Goal: Task Accomplishment & Management: Manage account settings

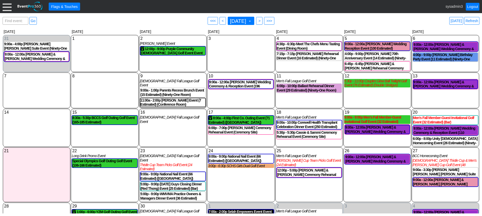
click at [8, 8] on div at bounding box center [7, 6] width 9 height 9
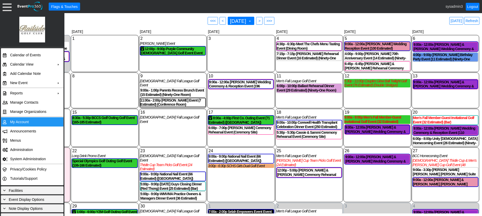
click at [18, 123] on td "My Account" at bounding box center [31, 121] width 46 height 9
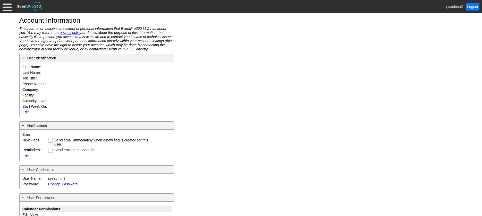
type input "System"
type input "Administrator"
type input "System Administrator"
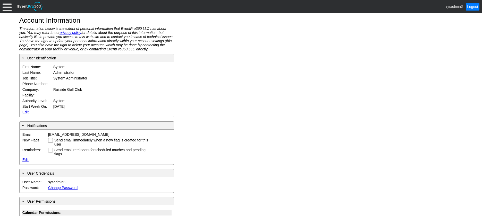
click at [25, 111] on link "Edit" at bounding box center [25, 112] width 6 height 4
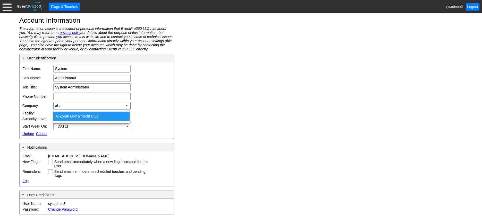
click at [71, 115] on div "Al Z orah Golf & Yacht Club" at bounding box center [91, 116] width 76 height 9
type input "Al Zorah Golf & Yacht Club"
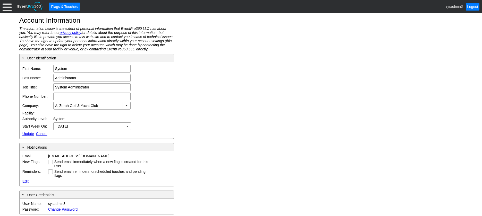
click at [25, 132] on link "Update" at bounding box center [28, 134] width 12 height 4
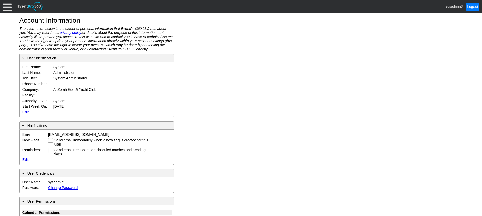
click at [7, 4] on div at bounding box center [7, 6] width 9 height 9
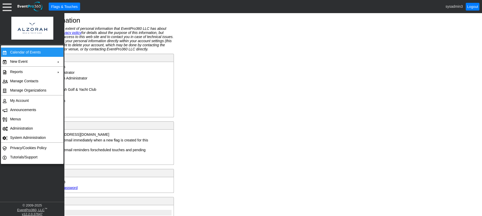
click at [24, 51] on td "Calendar of Events" at bounding box center [31, 52] width 46 height 9
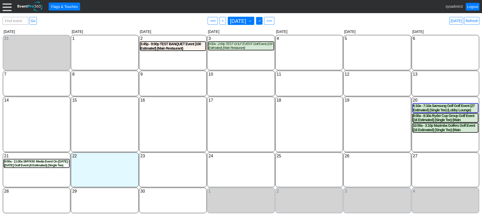
click at [262, 21] on span "● >" at bounding box center [259, 21] width 6 height 8
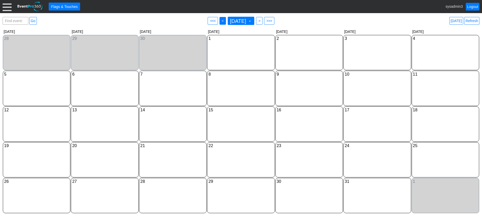
click at [221, 21] on span "<" at bounding box center [223, 20] width 4 height 5
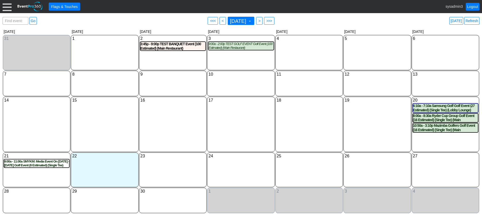
click at [5, 5] on div at bounding box center [7, 6] width 9 height 9
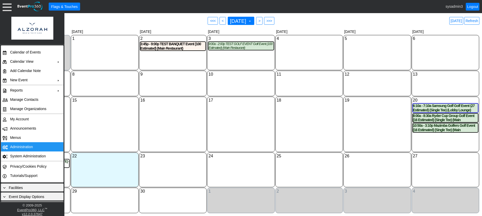
click at [15, 147] on td "Administration" at bounding box center [31, 146] width 46 height 9
click at [20, 117] on td "My Account" at bounding box center [31, 119] width 46 height 9
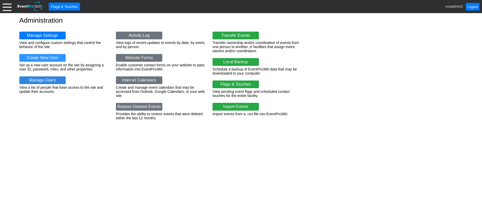
click at [48, 78] on link "Manage Users" at bounding box center [42, 80] width 46 height 8
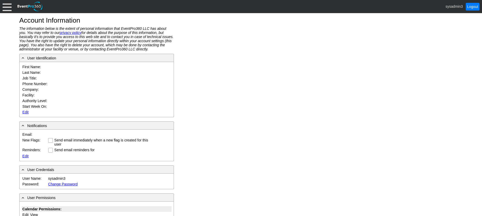
type input "System"
type input "Administrator"
type input "System Administrator"
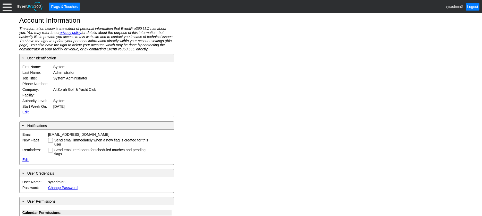
click at [26, 113] on link "Edit" at bounding box center [25, 112] width 6 height 4
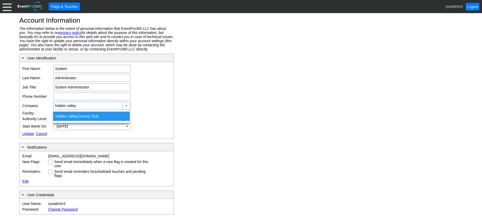
click at [86, 119] on div "Hidden Valley Country Club" at bounding box center [91, 116] width 76 height 9
type input "Hidden Valley Country Club"
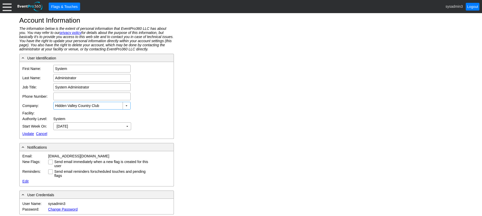
click at [25, 133] on link "Update" at bounding box center [28, 134] width 12 height 4
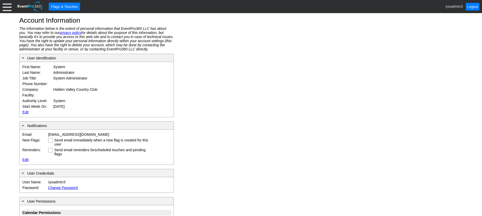
click at [2, 6] on div "● Flags & Touches sysadmin3 Logout" at bounding box center [241, 6] width 482 height 13
click at [6, 4] on div at bounding box center [7, 6] width 9 height 9
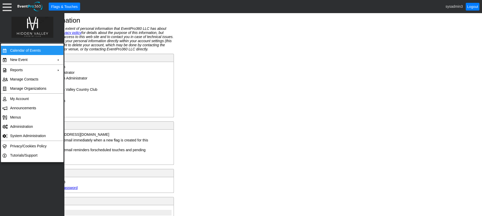
click at [16, 49] on td "Calendar of Events" at bounding box center [31, 50] width 46 height 9
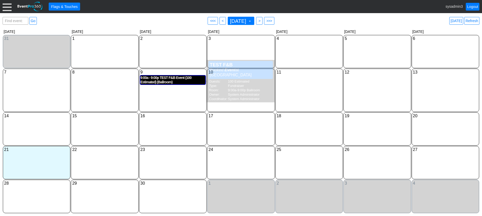
click at [159, 80] on div "9:00a - 9:00p TEST F&B Event (100 Estimated) (Ballroom)" at bounding box center [172, 80] width 65 height 9
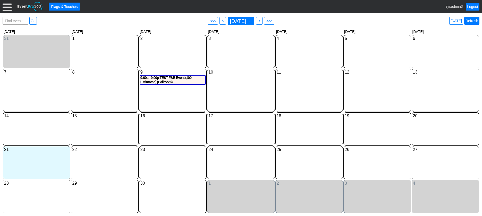
click at [473, 20] on link "Refresh" at bounding box center [471, 21] width 15 height 8
click at [474, 24] on link "Refresh" at bounding box center [471, 21] width 15 height 8
click at [7, 6] on div at bounding box center [7, 6] width 9 height 9
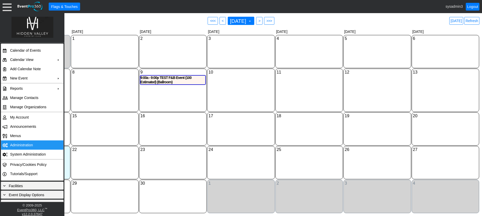
click at [17, 143] on td "Administration" at bounding box center [31, 145] width 46 height 9
click at [474, 22] on link "Refresh" at bounding box center [471, 21] width 15 height 8
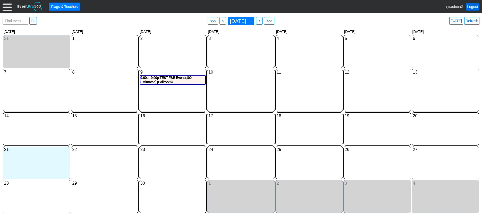
click at [471, 7] on link "Logout" at bounding box center [473, 7] width 14 height 8
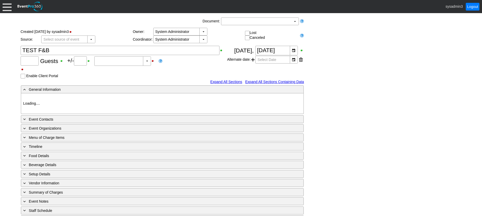
type input "100"
type input "0"
type input "Estimated"
type input "Hidden Valley CC"
type input "Fundraiser"
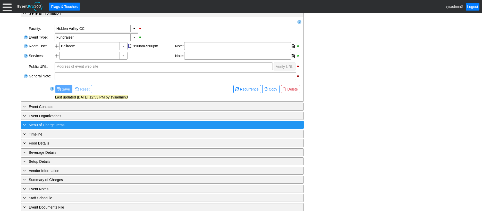
click at [112, 125] on div "+ Menu of Charge Items" at bounding box center [151, 125] width 259 height 6
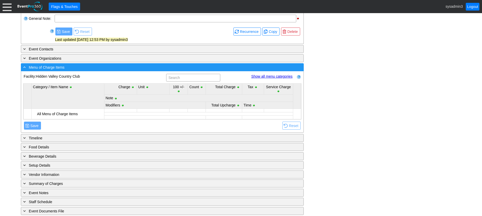
scroll to position [151, 0]
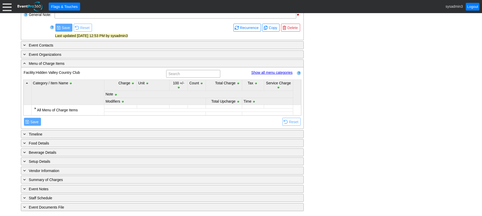
click at [34, 108] on div at bounding box center [35, 108] width 4 height 4
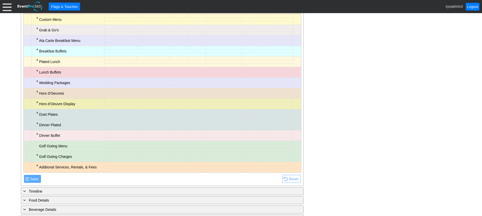
scroll to position [280, 0]
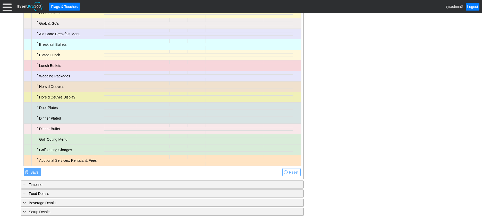
click at [37, 97] on div at bounding box center [37, 95] width 4 height 4
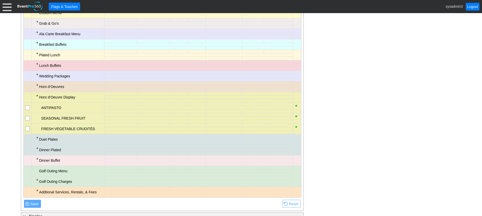
click at [37, 97] on div at bounding box center [37, 95] width 4 height 4
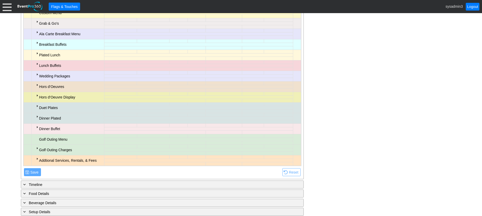
click at [37, 106] on div at bounding box center [37, 106] width 4 height 4
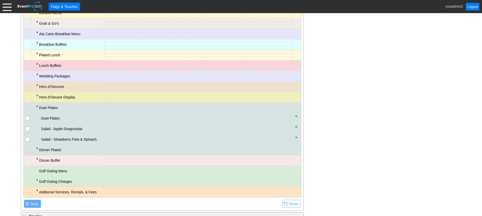
click at [37, 106] on div at bounding box center [37, 106] width 4 height 4
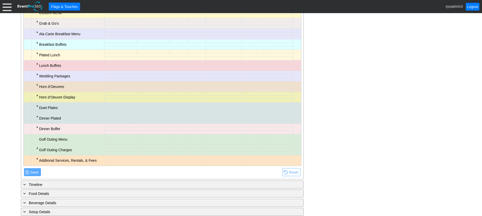
click at [37, 117] on div at bounding box center [37, 117] width 4 height 4
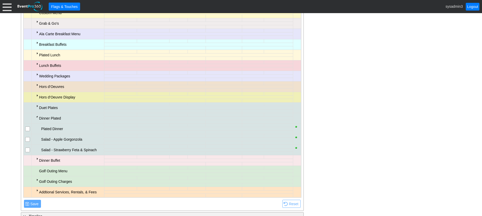
click at [37, 117] on div at bounding box center [37, 117] width 4 height 4
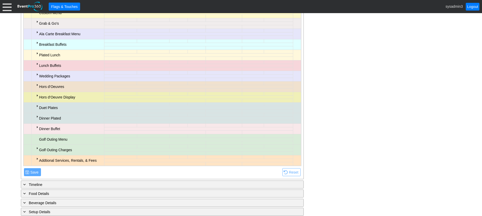
click at [37, 128] on div at bounding box center [37, 127] width 4 height 4
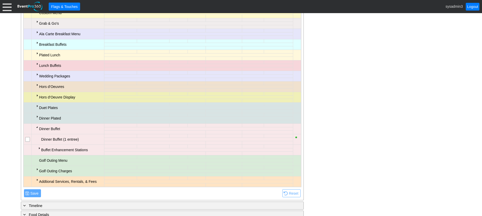
click at [37, 128] on div at bounding box center [37, 127] width 4 height 4
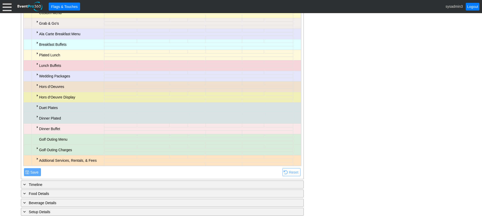
click at [37, 129] on div at bounding box center [37, 127] width 4 height 4
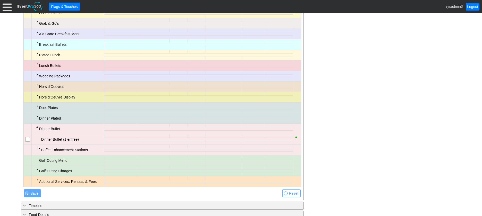
click at [40, 148] on div at bounding box center [39, 148] width 4 height 4
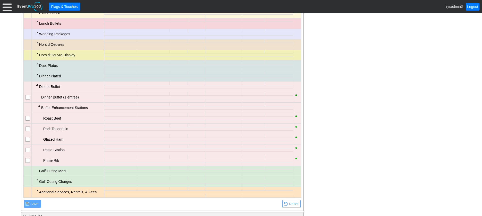
scroll to position [332, 0]
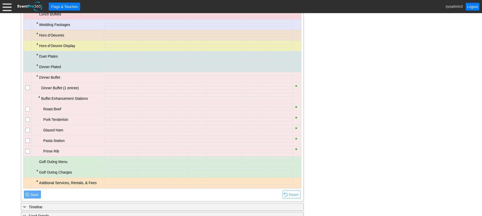
click at [38, 97] on div at bounding box center [39, 97] width 4 height 4
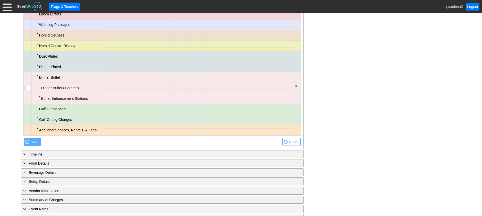
click at [37, 77] on div at bounding box center [37, 76] width 4 height 4
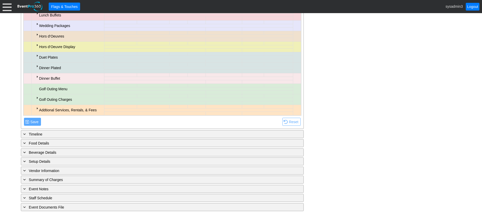
scroll to position [331, 0]
click at [37, 98] on div at bounding box center [37, 98] width 4 height 4
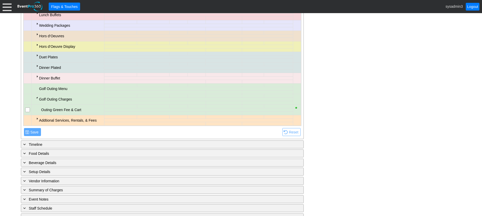
click at [37, 98] on div at bounding box center [37, 98] width 4 height 4
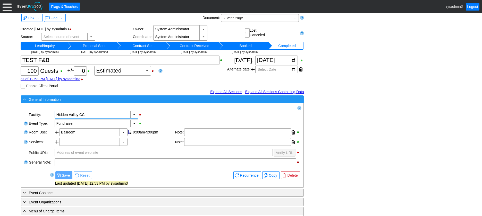
scroll to position [0, 0]
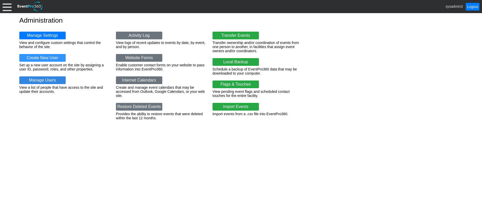
click at [50, 79] on link "Manage Users" at bounding box center [42, 80] width 46 height 8
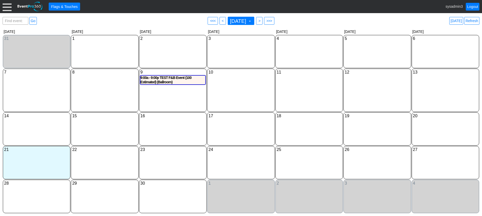
click at [6, 5] on div at bounding box center [7, 6] width 9 height 9
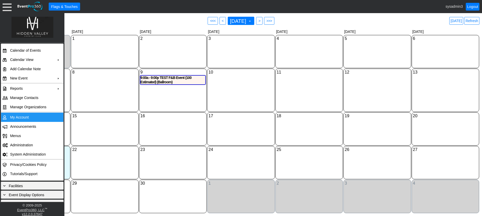
click at [22, 117] on td "My Account" at bounding box center [31, 117] width 46 height 9
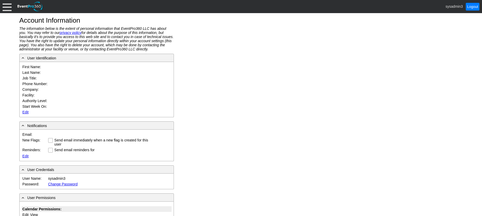
type input "System"
type input "Administrator"
type input "System Administrator"
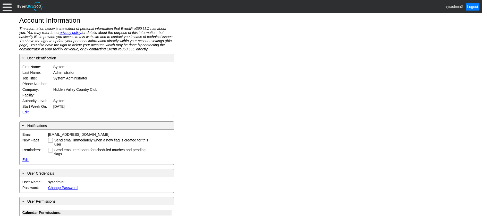
click at [25, 111] on link "Edit" at bounding box center [25, 112] width 6 height 4
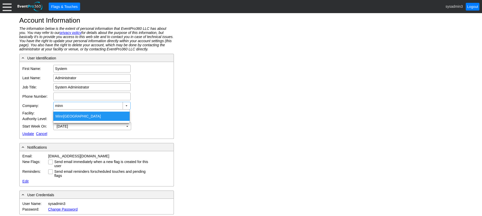
click at [86, 114] on div "[GEOGRAPHIC_DATA]" at bounding box center [91, 116] width 76 height 9
type input "[GEOGRAPHIC_DATA]"
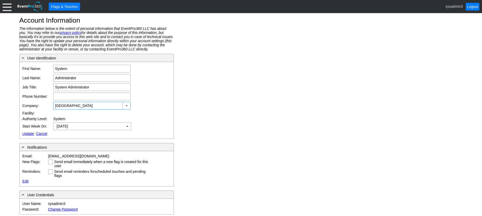
click at [29, 133] on link "Update" at bounding box center [28, 134] width 12 height 4
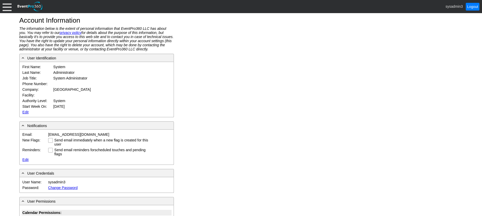
click at [10, 8] on div at bounding box center [7, 6] width 9 height 9
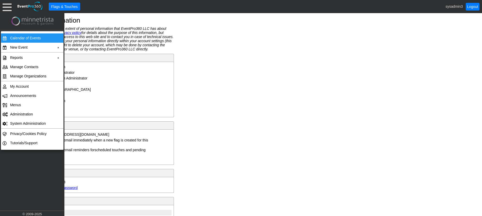
click at [23, 40] on td "Calendar of Events" at bounding box center [31, 37] width 46 height 9
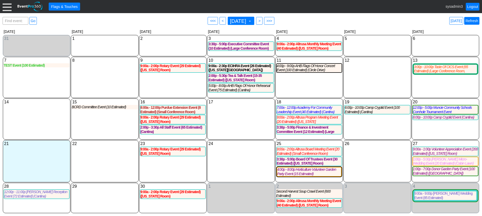
click at [474, 21] on link "Refresh" at bounding box center [471, 21] width 15 height 8
click at [6, 10] on div at bounding box center [7, 6] width 9 height 9
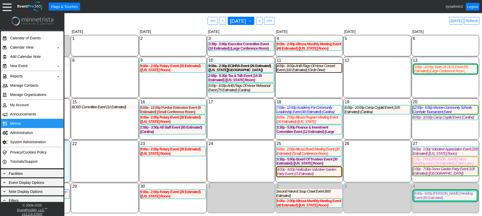
click at [17, 121] on td "Menus" at bounding box center [31, 123] width 46 height 9
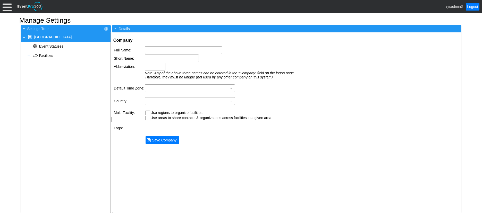
type input "[GEOGRAPHIC_DATA]"
type input "Minnetrista"
type input "MMG"
type input "(GMT-05:00) Eastern Time (US & Canada)"
type input "United States (English)"
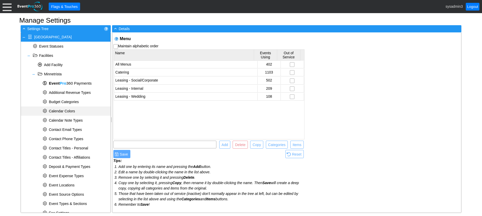
scroll to position [206, 0]
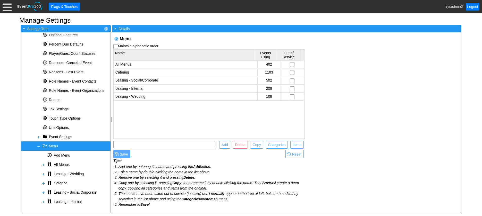
click at [56, 146] on span "Menu" at bounding box center [53, 146] width 9 height 4
click at [158, 144] on input "text" at bounding box center [164, 144] width 99 height 7
type input "Menu of Charge Items"
click at [223, 143] on span "Add" at bounding box center [224, 144] width 8 height 5
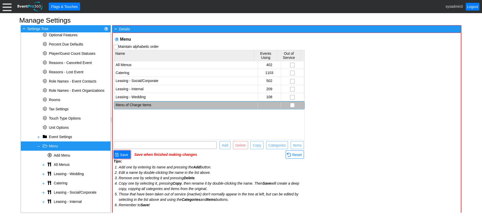
click at [154, 107] on td "Menu of Charge Items" at bounding box center [185, 105] width 143 height 7
click at [161, 116] on div "All Menus 402 Catering 1103 Leasing - Social/Corporate 502 Leasing - Internal 2…" at bounding box center [209, 100] width 191 height 78
click at [125, 157] on span "Save" at bounding box center [124, 154] width 10 height 5
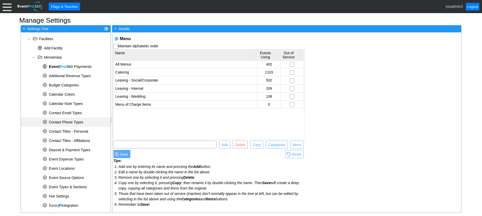
scroll to position [209, 0]
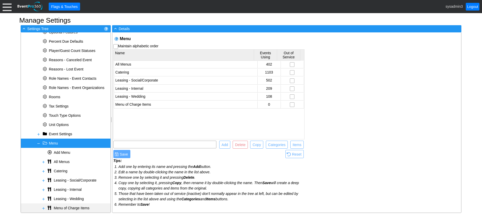
click at [44, 207] on span at bounding box center [43, 208] width 4 height 4
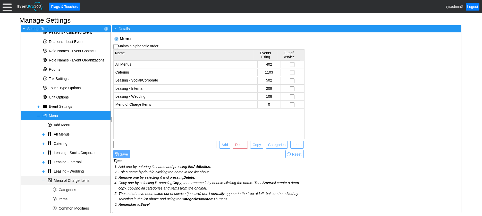
scroll to position [237, 0]
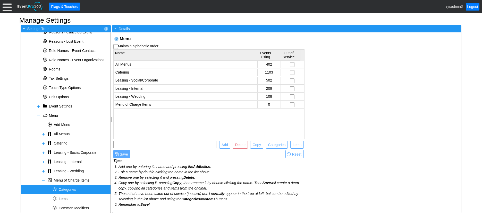
click at [75, 187] on div "* Categories" at bounding box center [66, 189] width 90 height 9
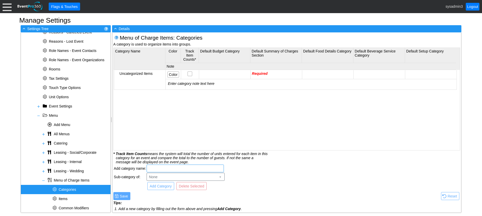
click at [159, 170] on input "text" at bounding box center [185, 168] width 74 height 7
type input "Event Room Leasing"
click at [164, 186] on span "Add Category" at bounding box center [161, 186] width 24 height 5
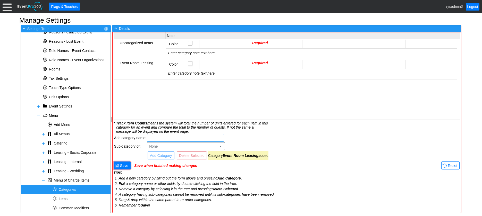
click at [174, 136] on input "text" at bounding box center [186, 137] width 74 height 7
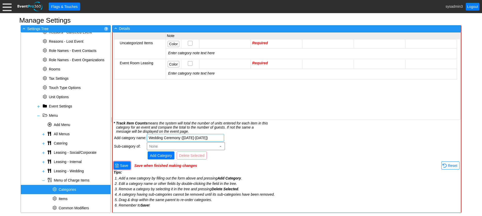
type input "Wedding Ceremony (Sunday-Thursday)"
click at [166, 155] on span "Add Category" at bounding box center [161, 155] width 24 height 5
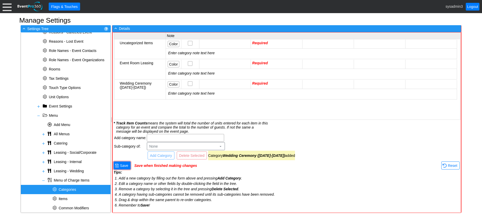
scroll to position [1, 0]
click at [165, 139] on input "text" at bounding box center [186, 137] width 74 height 7
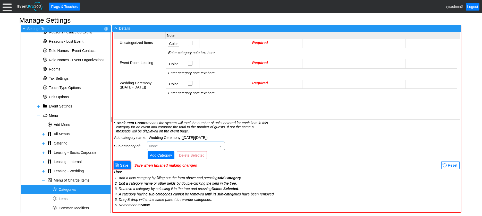
type input "Wedding Ceremony (Friday/Saturday)"
click at [163, 153] on span "Add Category" at bounding box center [161, 155] width 24 height 5
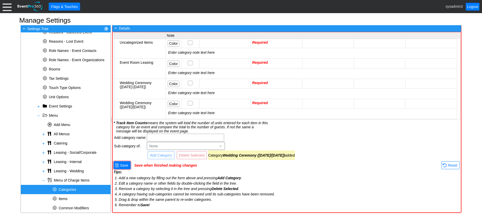
scroll to position [4, 0]
click at [170, 136] on input "text" at bounding box center [186, 137] width 74 height 7
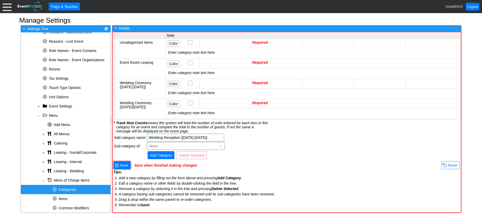
type input "Wedding Reception (Sunday-Thursday)"
click at [164, 156] on span "Add Category" at bounding box center [161, 155] width 24 height 5
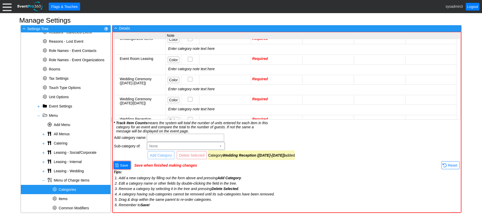
scroll to position [24, 0]
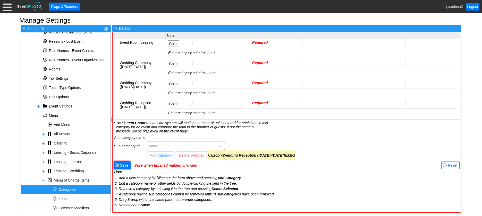
click at [166, 137] on input "text" at bounding box center [186, 137] width 74 height 7
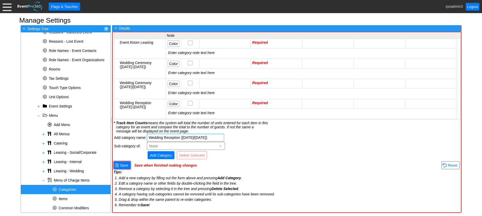
type input "Wedding Reception (Friday/Sunday)"
click at [161, 155] on span "Add Category" at bounding box center [161, 155] width 24 height 5
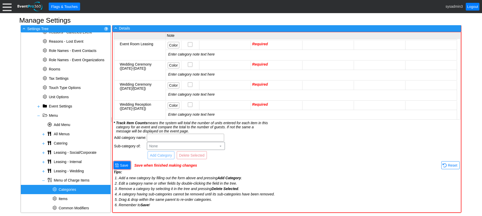
scroll to position [0, 0]
click at [165, 136] on input "text" at bounding box center [186, 137] width 74 height 7
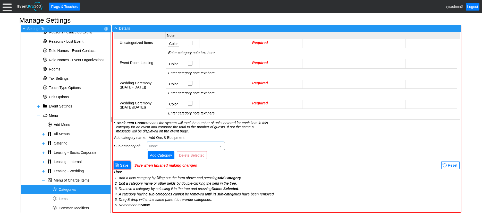
type input "Add Ons & Equipment"
click at [165, 155] on span "Add Category" at bounding box center [161, 155] width 24 height 5
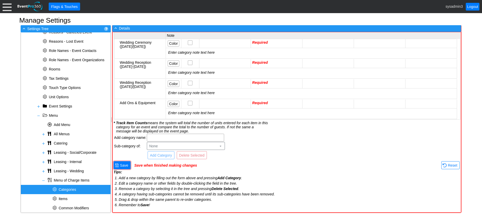
click at [142, 101] on div "Add Ons & Equipment" at bounding box center [142, 103] width 45 height 4
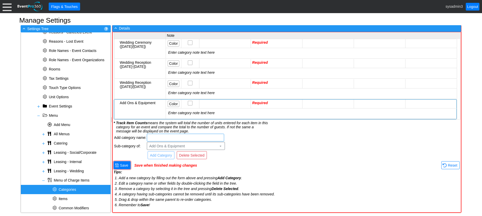
click at [159, 139] on input "text" at bounding box center [186, 137] width 74 height 7
type input "Addtional Tables"
click at [163, 157] on span "Add Category" at bounding box center [161, 155] width 24 height 5
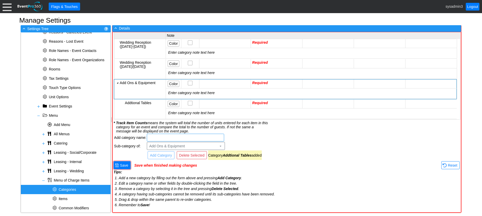
click at [167, 137] on input "text" at bounding box center [186, 137] width 74 height 7
type input "Addtional Chairs"
click at [167, 156] on span "Add Category" at bounding box center [161, 155] width 24 height 5
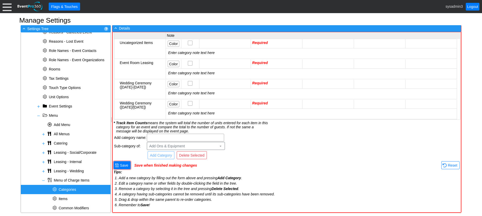
scroll to position [0, 0]
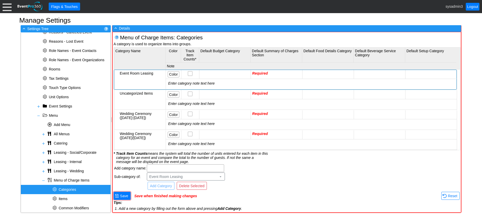
click at [271, 72] on td "Required" at bounding box center [276, 74] width 51 height 9
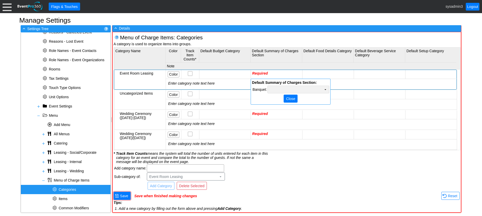
click at [292, 91] on td "Χ" at bounding box center [298, 89] width 61 height 7
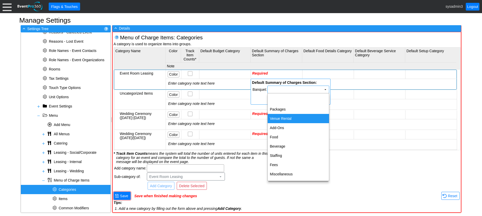
click at [288, 118] on td "Venue Rental" at bounding box center [298, 118] width 61 height 9
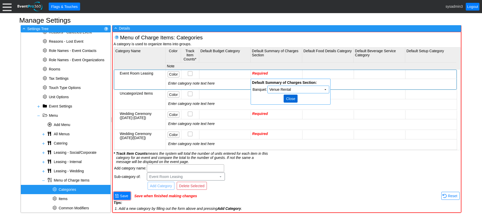
click at [290, 97] on span "Close" at bounding box center [290, 98] width 11 height 5
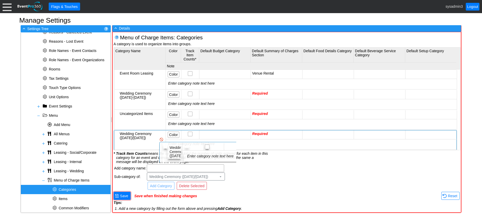
scroll to position [1, 0]
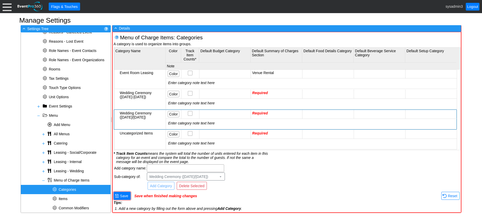
click at [272, 93] on td "Required" at bounding box center [276, 94] width 51 height 9
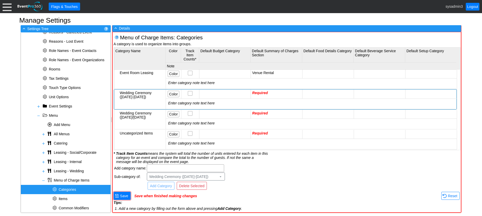
click at [272, 93] on td "Required" at bounding box center [276, 94] width 51 height 9
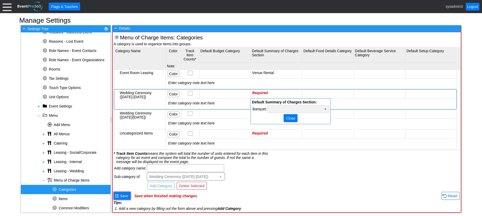
click at [312, 107] on td "Χ" at bounding box center [298, 109] width 61 height 7
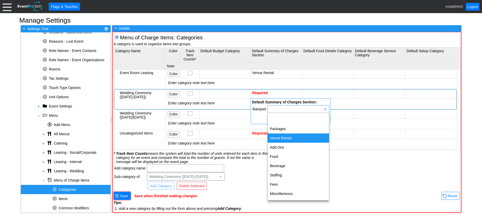
click at [292, 136] on td "Venue Rental" at bounding box center [298, 138] width 61 height 9
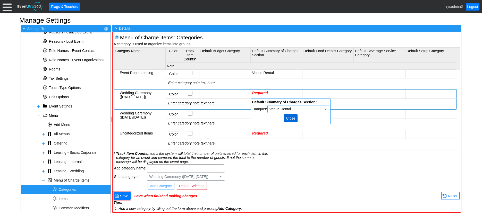
click at [292, 117] on span "Close" at bounding box center [290, 118] width 11 height 5
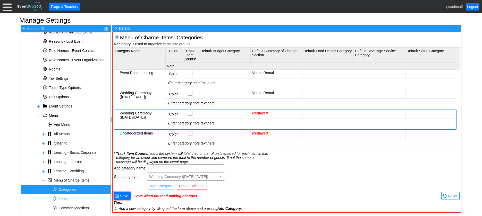
click at [269, 115] on td "Required" at bounding box center [276, 114] width 51 height 9
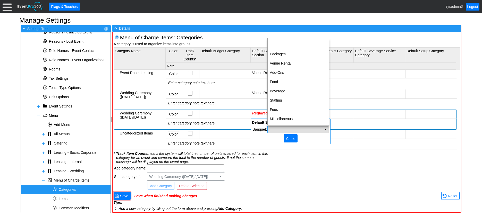
click at [289, 129] on td "Χ" at bounding box center [298, 129] width 61 height 7
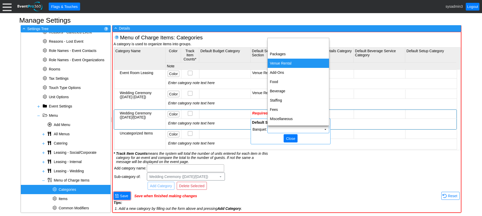
click at [278, 62] on td "Venue Rental" at bounding box center [298, 63] width 61 height 9
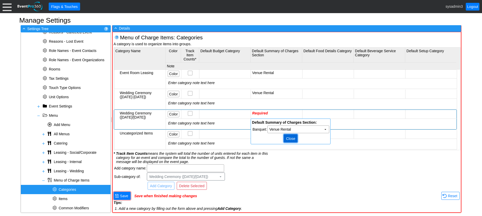
click at [292, 138] on span "Close" at bounding box center [290, 138] width 11 height 5
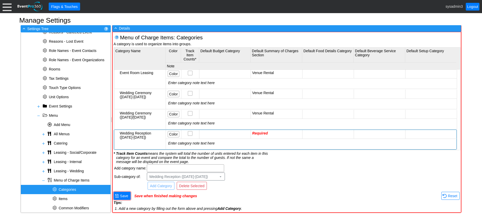
click at [285, 131] on td "Required" at bounding box center [276, 134] width 51 height 9
click at [312, 148] on td "Χ" at bounding box center [298, 149] width 61 height 7
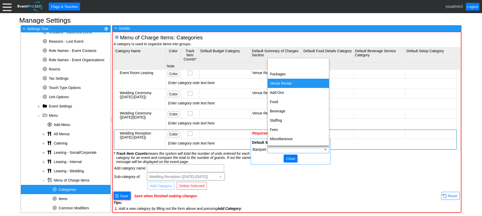
click at [286, 83] on td "Venue Rental" at bounding box center [298, 83] width 61 height 9
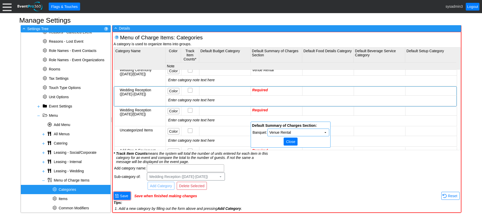
scroll to position [52, 0]
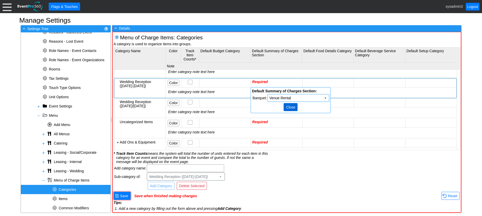
click at [290, 107] on span "Close" at bounding box center [290, 107] width 11 height 5
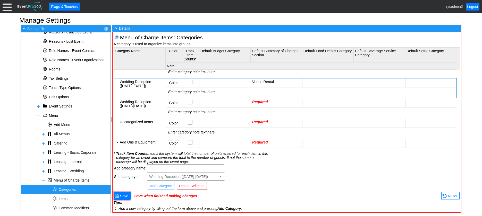
click at [276, 102] on td "Required" at bounding box center [276, 103] width 51 height 9
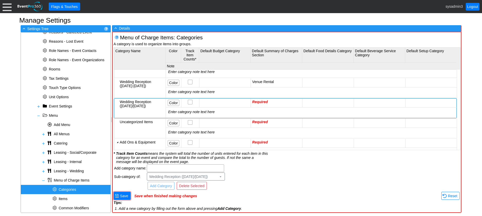
click at [276, 102] on td "Required" at bounding box center [276, 103] width 51 height 9
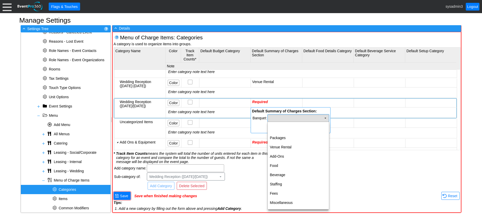
click at [294, 118] on td "Χ" at bounding box center [298, 118] width 61 height 7
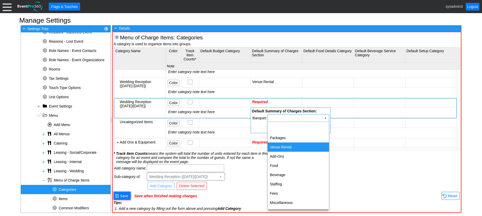
click at [285, 146] on td "Venue Rental" at bounding box center [298, 147] width 61 height 9
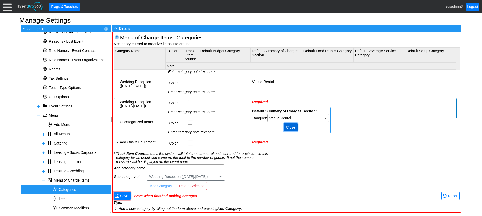
click at [291, 128] on span "Close" at bounding box center [290, 127] width 11 height 5
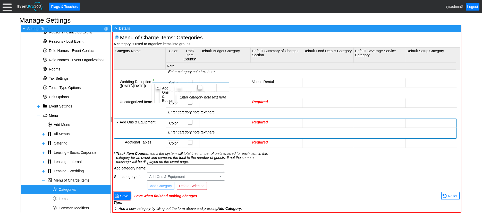
scroll to position [65, 0]
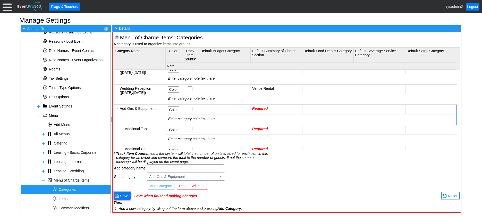
click at [272, 107] on td "Required" at bounding box center [276, 109] width 51 height 9
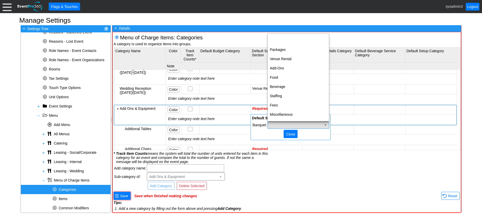
click at [303, 126] on td "Χ" at bounding box center [298, 125] width 61 height 7
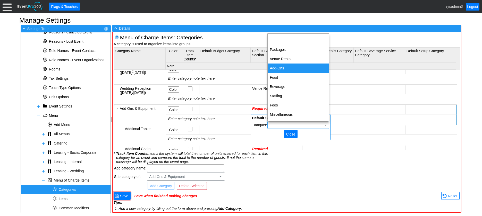
click at [284, 69] on td "Add-Ons" at bounding box center [298, 68] width 61 height 9
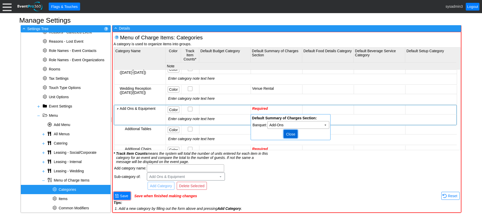
click at [294, 135] on span "Close" at bounding box center [290, 134] width 11 height 5
click at [284, 129] on td "Required" at bounding box center [276, 130] width 51 height 9
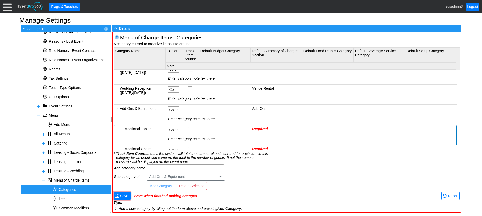
click at [284, 129] on td "Required" at bounding box center [276, 130] width 51 height 9
click at [291, 146] on td "Χ" at bounding box center [298, 145] width 61 height 7
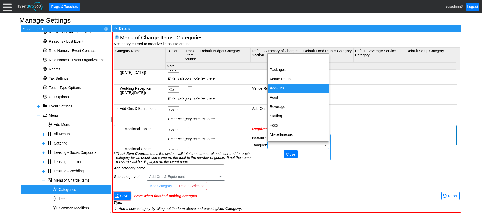
click at [278, 87] on td "Add-Ons" at bounding box center [298, 88] width 61 height 9
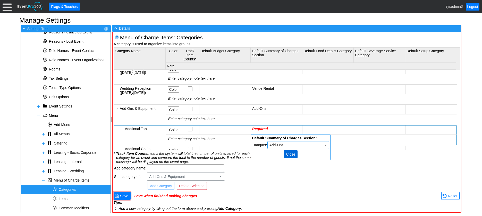
click at [295, 155] on span "Close" at bounding box center [290, 154] width 11 height 5
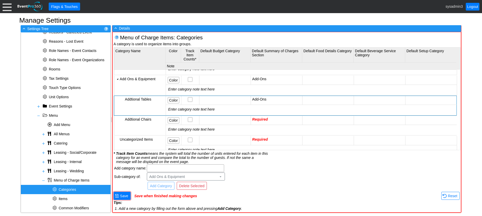
scroll to position [105, 0]
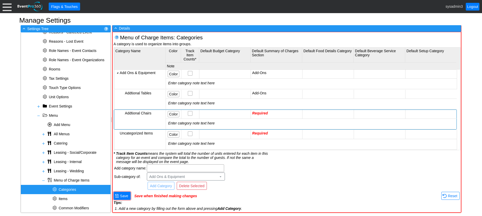
click at [286, 110] on td "Required" at bounding box center [276, 114] width 51 height 9
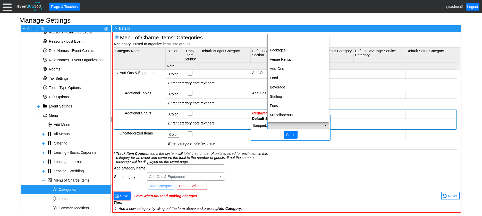
click at [304, 125] on td "Χ" at bounding box center [298, 125] width 61 height 7
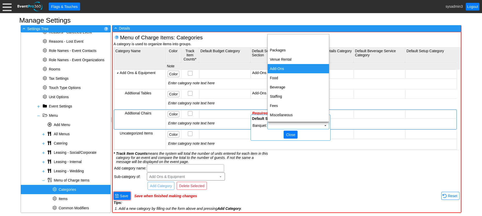
click at [282, 69] on td "Add-Ons" at bounding box center [298, 68] width 61 height 9
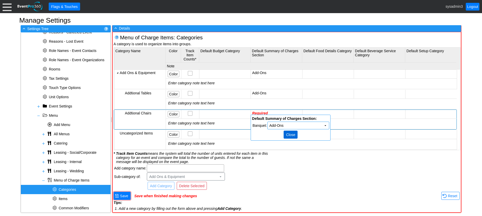
click at [291, 136] on span "Close" at bounding box center [290, 134] width 11 height 5
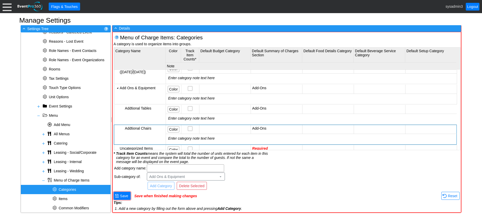
scroll to position [77, 0]
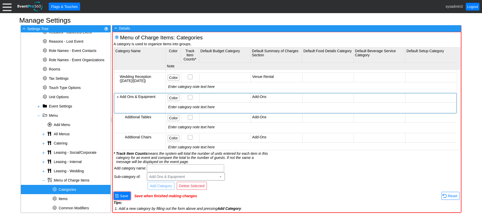
click at [426, 95] on td at bounding box center [430, 97] width 51 height 9
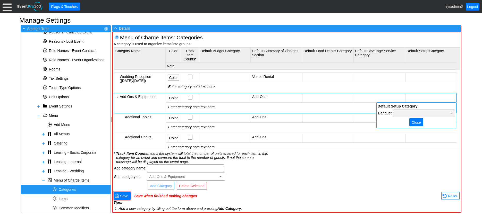
click at [446, 111] on td "Χ" at bounding box center [423, 113] width 61 height 7
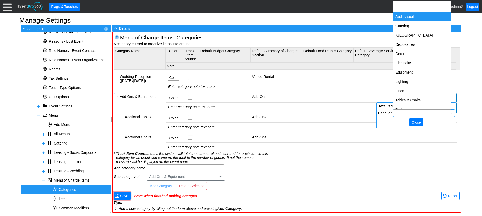
click at [413, 17] on td "Audiovisual" at bounding box center [421, 16] width 57 height 9
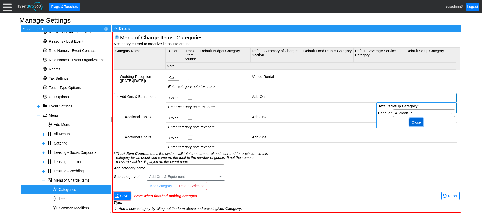
click at [417, 124] on span "Close" at bounding box center [415, 122] width 11 height 5
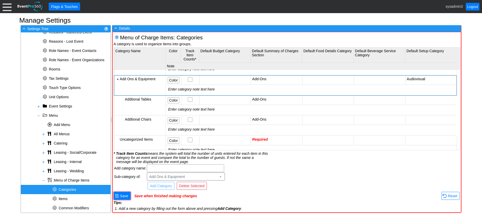
scroll to position [103, 0]
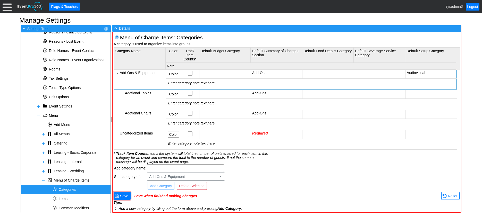
click at [423, 92] on td at bounding box center [430, 94] width 51 height 9
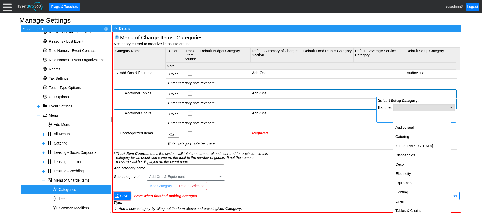
click at [430, 109] on td "Χ" at bounding box center [423, 107] width 61 height 7
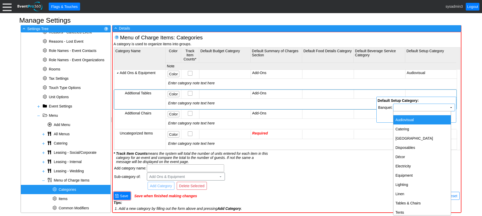
scroll to position [11, 0]
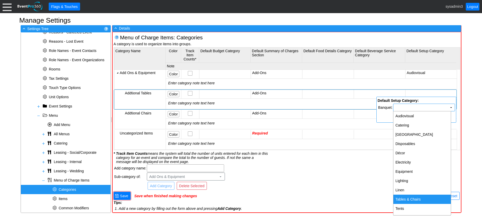
click at [419, 197] on td "Tables & Chairs" at bounding box center [421, 199] width 57 height 9
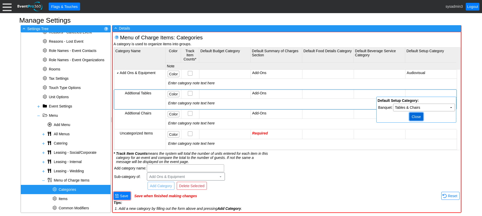
click at [418, 118] on span "Close" at bounding box center [415, 116] width 11 height 5
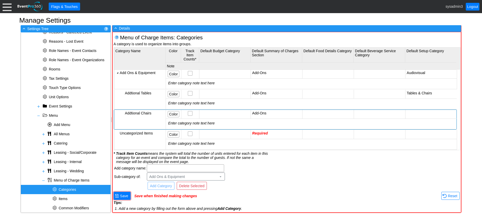
click at [419, 111] on td at bounding box center [430, 114] width 51 height 9
click at [427, 129] on td "Χ" at bounding box center [423, 127] width 61 height 7
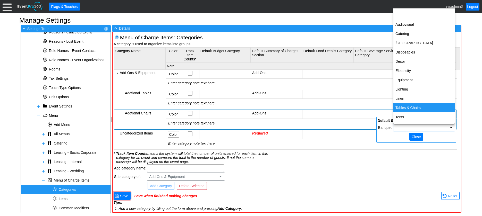
click at [413, 108] on td "Tables & Chairs" at bounding box center [423, 107] width 61 height 9
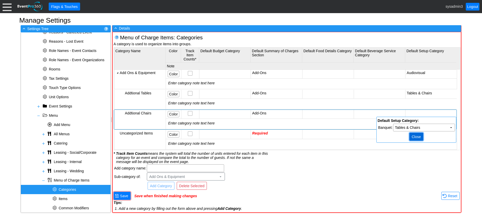
click at [420, 140] on span "● Close" at bounding box center [416, 137] width 14 height 8
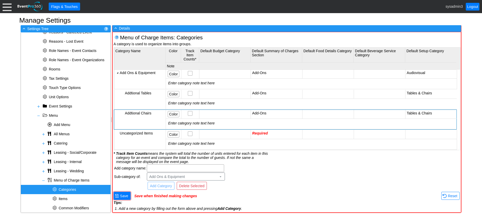
click at [260, 131] on span "Required" at bounding box center [260, 133] width 16 height 4
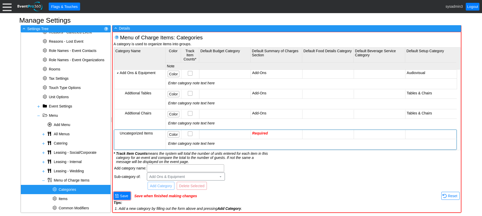
click at [260, 131] on span "Required" at bounding box center [260, 133] width 16 height 4
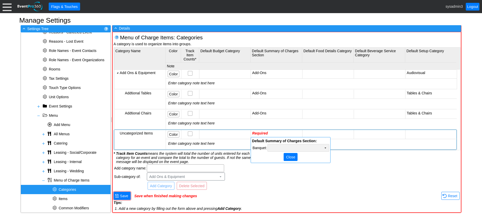
click at [285, 148] on td "Χ" at bounding box center [298, 147] width 61 height 7
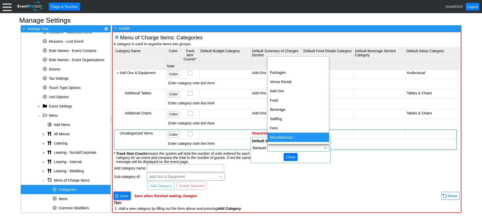
click at [287, 136] on td "Miscellaneous" at bounding box center [298, 137] width 61 height 9
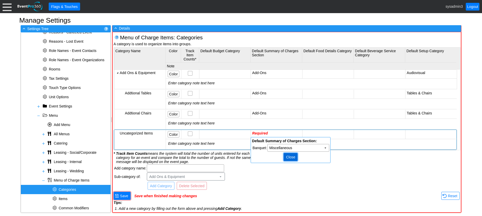
click at [289, 157] on span "Close" at bounding box center [290, 157] width 11 height 5
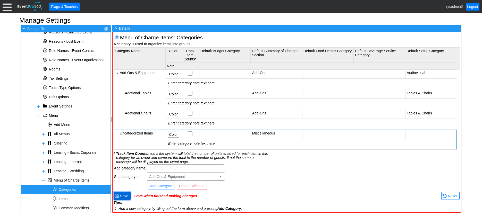
click at [125, 196] on span "Save" at bounding box center [124, 196] width 10 height 5
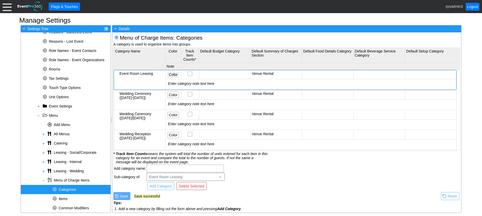
click at [173, 73] on span "Color" at bounding box center [173, 74] width 11 height 5
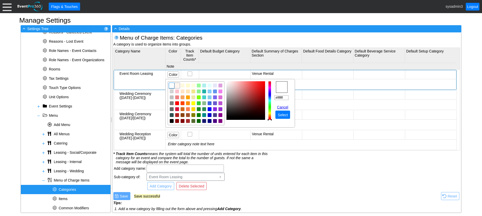
click at [176, 85] on img "focusNode" at bounding box center [177, 85] width 5 height 5
type input "#fff5ee"
click at [287, 114] on span "Select" at bounding box center [283, 115] width 12 height 5
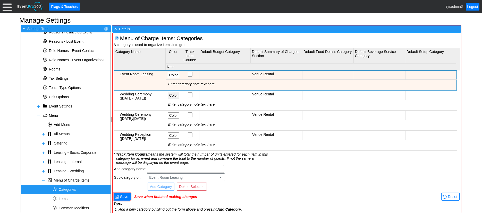
click at [175, 97] on span "Color" at bounding box center [173, 95] width 11 height 5
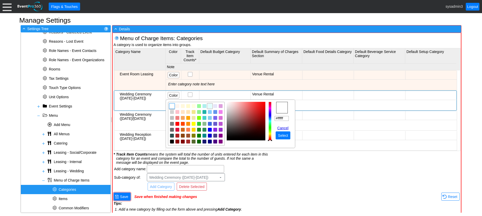
click at [210, 107] on img "focusNode" at bounding box center [210, 106] width 5 height 5
type input "#e0ffff"
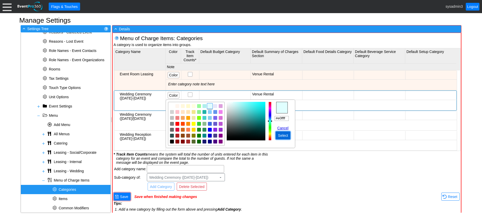
click at [284, 135] on span "Select" at bounding box center [283, 135] width 12 height 5
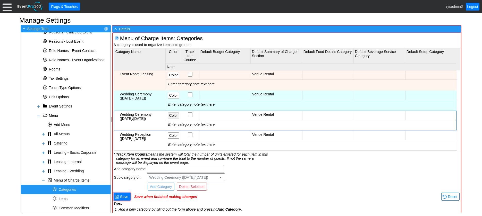
click at [174, 114] on span "Color" at bounding box center [173, 115] width 11 height 5
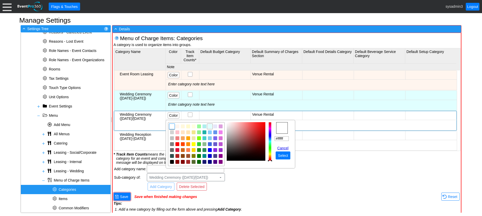
click at [210, 126] on img "focusNode" at bounding box center [210, 126] width 5 height 5
type input "#e0ffff"
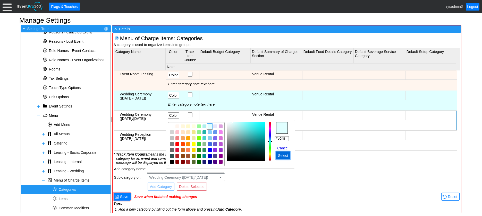
click at [279, 152] on span "● Select" at bounding box center [283, 156] width 15 height 8
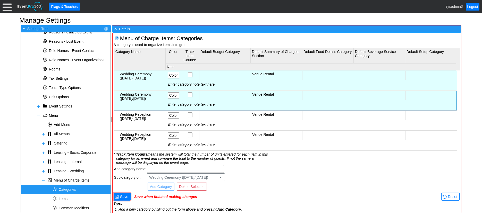
scroll to position [26, 0]
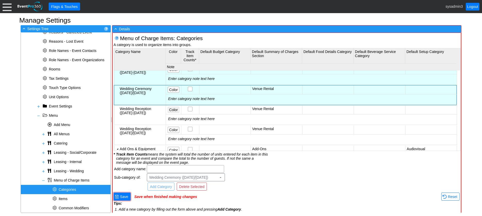
click at [174, 109] on span "Color" at bounding box center [173, 109] width 11 height 5
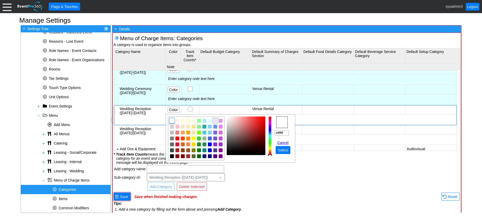
click at [214, 121] on img "focusNode" at bounding box center [215, 120] width 5 height 5
type input "#e6e6fa"
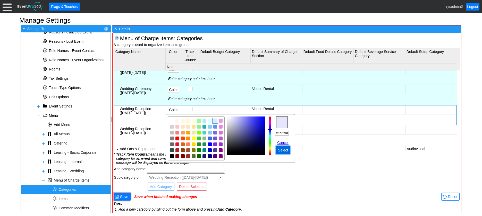
click at [281, 150] on span "Select" at bounding box center [283, 150] width 12 height 5
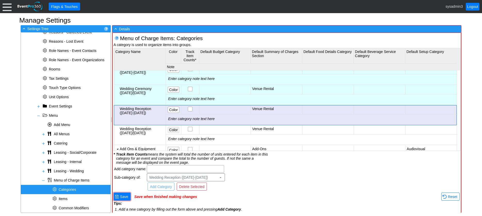
click at [174, 129] on span "Color" at bounding box center [173, 129] width 11 height 5
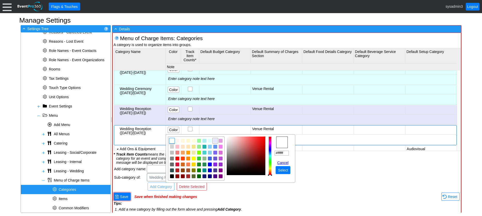
click at [214, 140] on img "focusNode" at bounding box center [215, 141] width 5 height 5
type input "#e6e6fa"
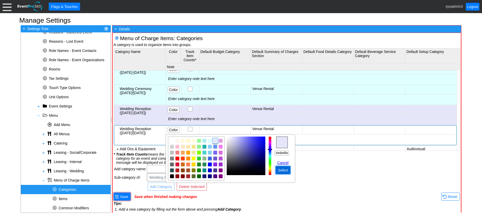
click at [282, 168] on span "Select" at bounding box center [283, 170] width 12 height 5
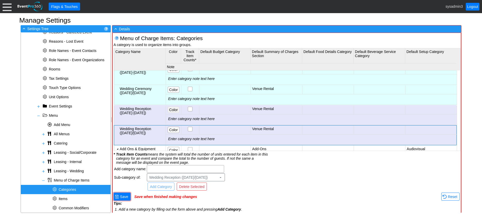
click at [177, 109] on span "Color" at bounding box center [173, 109] width 11 height 5
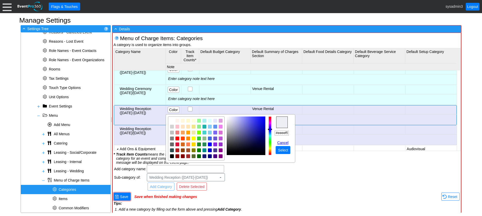
type input "#ededf3"
click at [228, 119] on img "focusNode" at bounding box center [227, 118] width 3 height 3
drag, startPoint x: 276, startPoint y: 132, endPoint x: 296, endPoint y: 134, distance: 20.7
click at [296, 134] on body "Calendar of Events + New Event + Reports + Manage Contacts + Manage Organizatio…" at bounding box center [241, 108] width 482 height 216
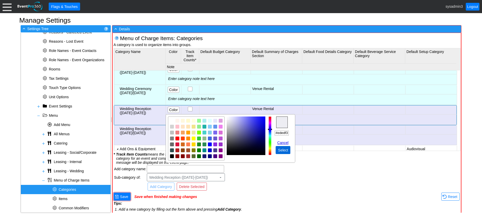
scroll to position [0, 0]
click at [283, 150] on span "Select" at bounding box center [283, 150] width 12 height 5
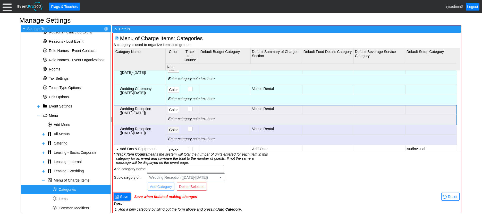
click at [173, 130] on span "Color" at bounding box center [173, 129] width 11 height 5
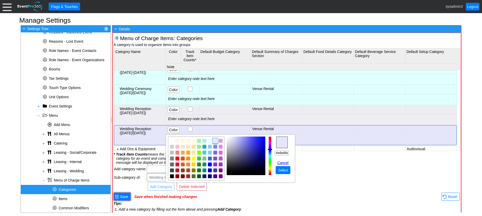
scroll to position [0, 0]
drag, startPoint x: 276, startPoint y: 153, endPoint x: 290, endPoint y: 152, distance: 14.7
click at [296, 151] on body "Calendar of Events + New Event + Reports + Manage Contacts + Manage Organizatio…" at bounding box center [241, 108] width 482 height 216
paste input "dedf3"
type input "#ededf3"
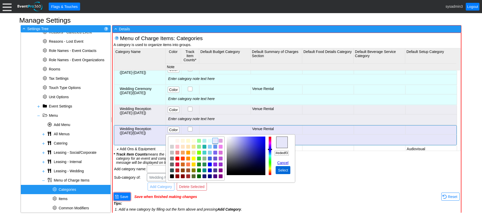
click at [282, 170] on span "Select" at bounding box center [283, 170] width 12 height 5
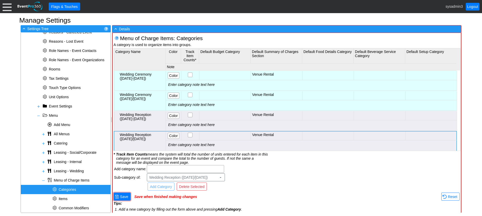
scroll to position [26, 0]
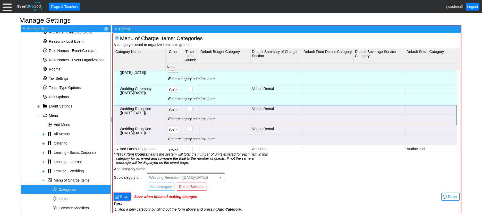
click at [177, 111] on span "Color" at bounding box center [173, 109] width 11 height 5
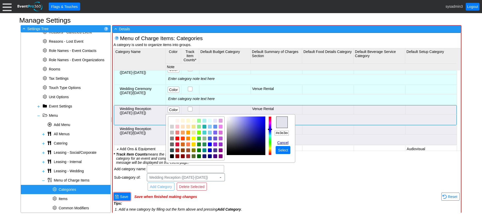
type input "#e5e5f0"
click at [228, 119] on img "focusNode" at bounding box center [228, 119] width 3 height 3
drag, startPoint x: 275, startPoint y: 131, endPoint x: 300, endPoint y: 132, distance: 24.7
click at [300, 132] on body "Calendar of Events + New Event + Reports + Manage Contacts + Manage Organizatio…" at bounding box center [241, 108] width 482 height 216
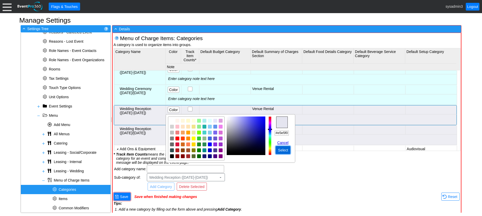
scroll to position [0, 0]
click at [283, 150] on span "Select" at bounding box center [283, 150] width 12 height 5
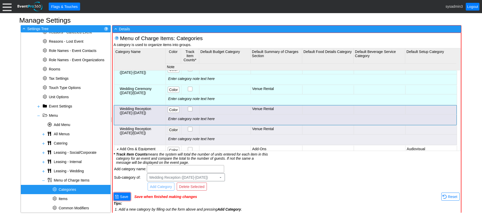
click at [170, 130] on span "Color" at bounding box center [173, 129] width 11 height 5
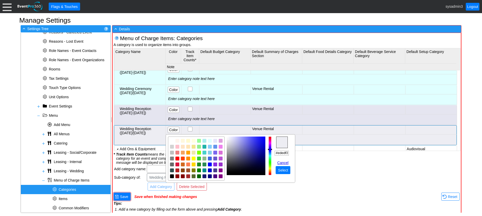
scroll to position [0, 0]
drag, startPoint x: 275, startPoint y: 152, endPoint x: 286, endPoint y: 154, distance: 11.5
click at [300, 151] on body "Calendar of Events + New Event + Reports + Manage Contacts + Manage Organizatio…" at bounding box center [241, 108] width 482 height 216
paste input "5e5f0"
type input "#e5e5f0"
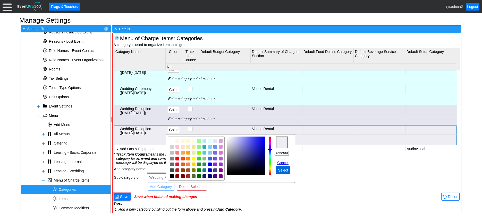
click at [283, 169] on span "Select" at bounding box center [283, 170] width 12 height 5
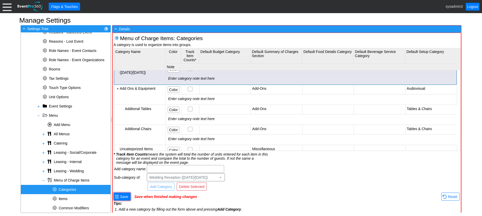
scroll to position [77, 0]
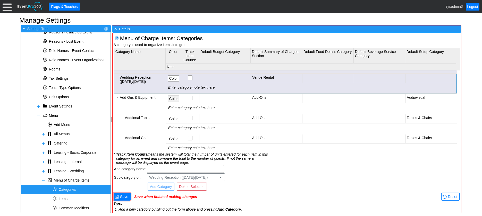
click at [174, 99] on span "Color" at bounding box center [173, 98] width 11 height 5
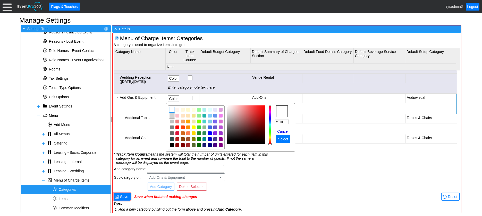
click at [172, 116] on img "focusNode" at bounding box center [172, 115] width 5 height 5
click at [228, 110] on img "focusNode" at bounding box center [226, 109] width 3 height 3
type input "#f1d9d9"
click at [232, 108] on img "focusNode" at bounding box center [230, 107] width 3 height 3
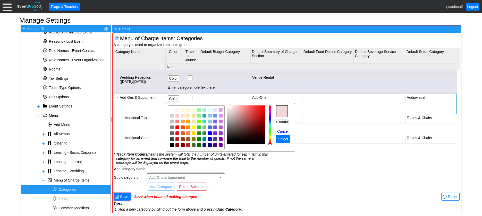
drag, startPoint x: 275, startPoint y: 121, endPoint x: 296, endPoint y: 122, distance: 20.9
click at [296, 122] on body "Calendar of Events + New Event + Reports + Manage Contacts + Manage Organizatio…" at bounding box center [241, 108] width 482 height 216
click at [283, 139] on span "Select" at bounding box center [283, 139] width 12 height 5
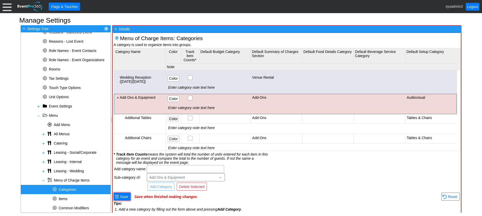
click at [173, 118] on span "Color" at bounding box center [173, 118] width 11 height 5
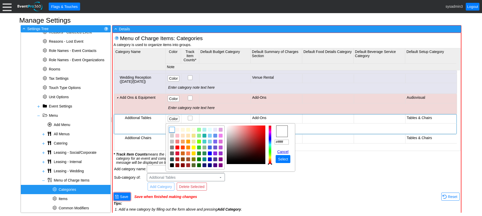
drag, startPoint x: 286, startPoint y: 141, endPoint x: 268, endPoint y: 141, distance: 17.8
click at [268, 141] on tr "r g b h ° s % v % hex #ffffff Cancel ● Select" at bounding box center [230, 148] width 125 height 44
paste input "1d9d9"
type input "#f1d9d9"
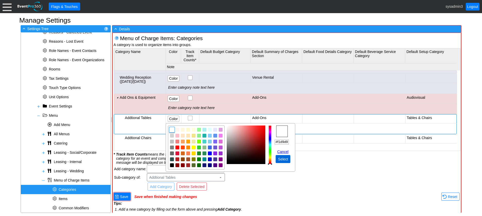
click at [282, 158] on span "Select" at bounding box center [283, 159] width 12 height 5
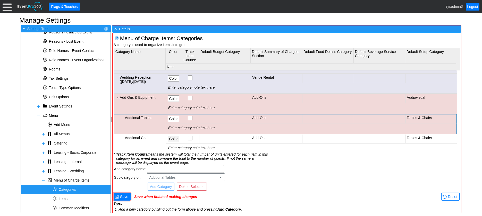
click at [174, 139] on span "Color" at bounding box center [173, 138] width 11 height 5
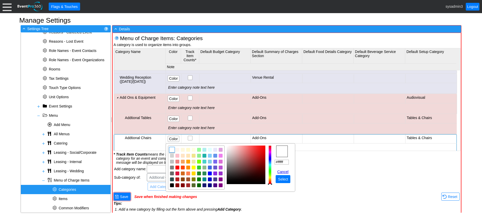
drag, startPoint x: 287, startPoint y: 161, endPoint x: 266, endPoint y: 162, distance: 21.1
click at [266, 162] on tr "r g b h ° s % v % hex #ffffff Cancel ● Select" at bounding box center [230, 168] width 125 height 44
paste input "1d9d9"
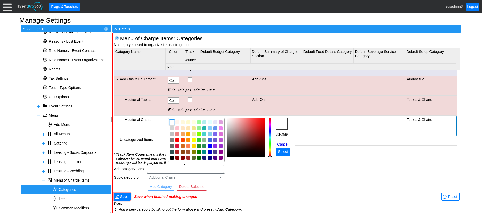
scroll to position [105, 0]
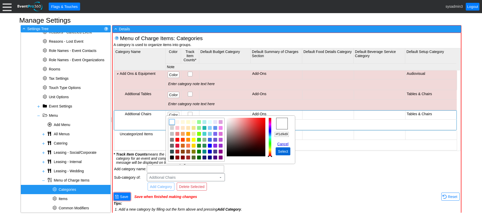
type input "#f1d9d9"
click at [285, 153] on span "Select" at bounding box center [283, 151] width 12 height 5
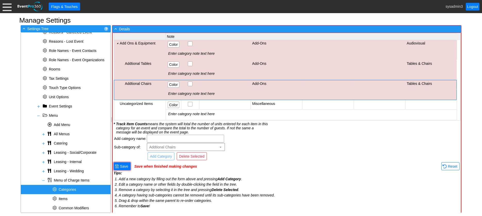
scroll to position [31, 0]
click at [124, 168] on span "Save" at bounding box center [124, 166] width 10 height 5
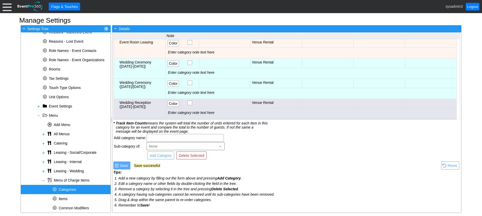
scroll to position [0, 0]
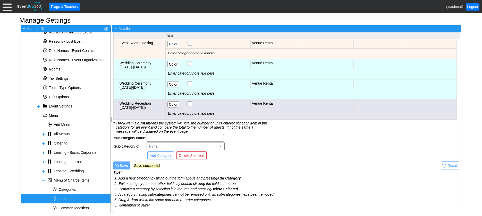
click at [73, 198] on div "* Items" at bounding box center [66, 198] width 90 height 9
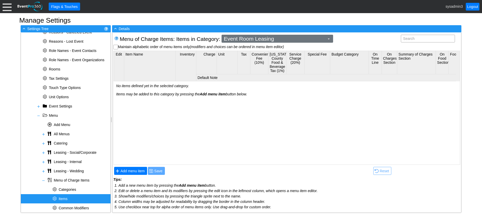
click at [265, 36] on span "Event Room Leasing" at bounding box center [274, 38] width 103 height 5
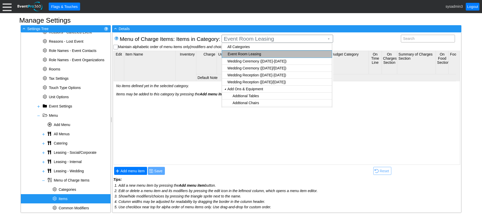
checkbox input "true"
click at [249, 84] on body "Calendar of Events + New Event + Reports + Manage Contacts + Manage Organizatio…" at bounding box center [241, 108] width 482 height 216
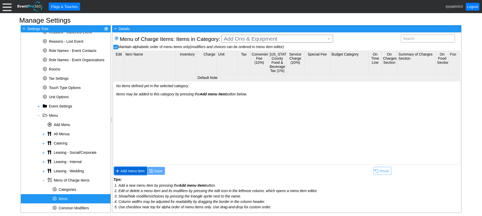
click at [137, 170] on span "Add menu item" at bounding box center [132, 171] width 26 height 5
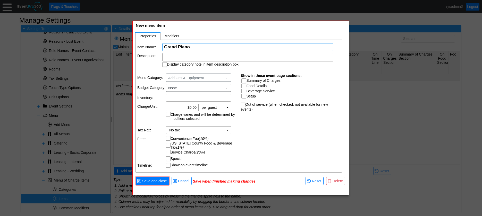
type input "Grand Piano"
click at [191, 108] on input "0.00" at bounding box center [182, 107] width 29 height 7
click at [242, 128] on div "Item Name: Χ Grand Piano Name of the menu item Description: Display category no…" at bounding box center [238, 106] width 207 height 133
click at [223, 107] on td "per guest Χ" at bounding box center [211, 107] width 25 height 7
click at [241, 127] on div "Item Name: Χ Grand Piano Name of the menu item Description: Display category no…" at bounding box center [238, 106] width 207 height 133
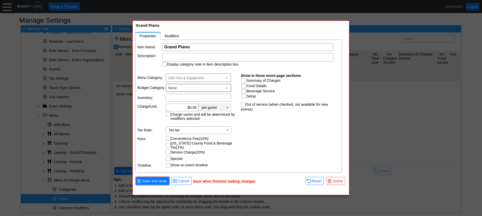
click at [227, 108] on td "▼" at bounding box center [227, 107] width 7 height 7
click at [212, 144] on td "per item" at bounding box center [215, 145] width 32 height 9
click at [191, 105] on input "0.00" at bounding box center [182, 107] width 29 height 7
type input "$200.00"
drag, startPoint x: 248, startPoint y: 116, endPoint x: 248, endPoint y: 97, distance: 18.5
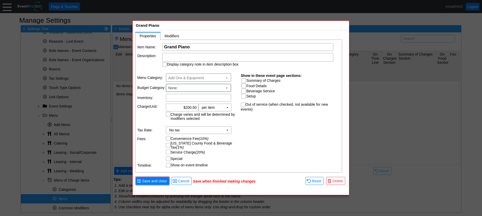
click at [248, 113] on div "Item Name: Χ Grand Piano Name of the menu item Description: Display category no…" at bounding box center [238, 106] width 207 height 133
drag, startPoint x: 257, startPoint y: 129, endPoint x: 254, endPoint y: 109, distance: 20.3
click at [257, 126] on div "Item Name: Χ Grand Piano Name of the menu item Description: Display category no…" at bounding box center [238, 106] width 207 height 133
click at [244, 80] on input "Summary of Charges" at bounding box center [244, 81] width 5 height 5
checkbox input "true"
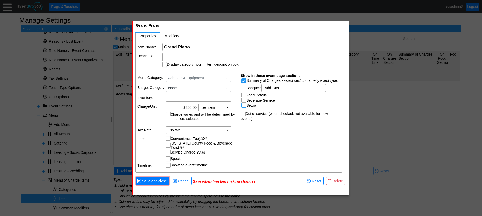
click at [244, 106] on input "Setup" at bounding box center [244, 106] width 5 height 5
checkbox input "true"
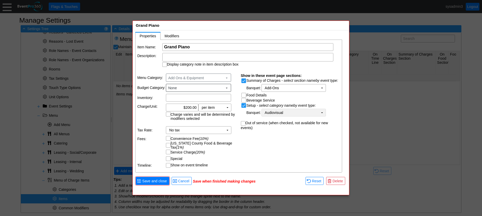
click at [311, 113] on td "Audiovisual Χ" at bounding box center [290, 112] width 57 height 7
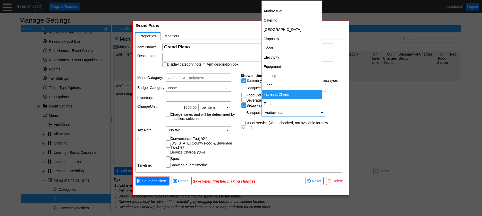
scroll to position [7, 0]
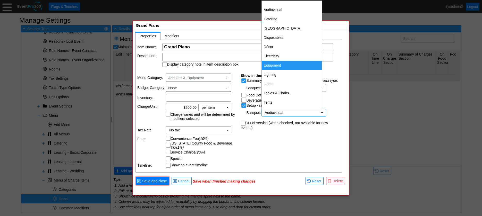
click at [288, 66] on td "Equipment" at bounding box center [292, 65] width 60 height 9
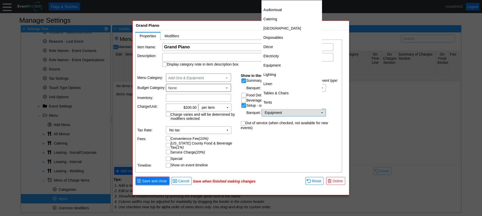
scroll to position [6, 0]
click at [299, 113] on td "Equipment Χ" at bounding box center [290, 112] width 57 height 7
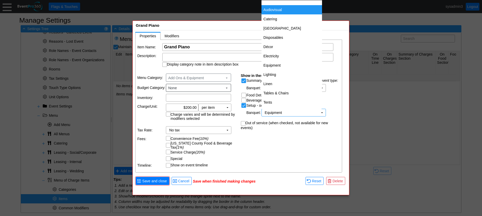
click at [276, 6] on td "Audiovisual" at bounding box center [291, 9] width 61 height 9
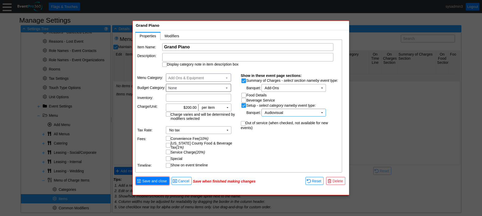
click at [261, 141] on div "Item Name: Χ Grand Piano Name of the menu item Description: Display category no…" at bounding box center [238, 106] width 207 height 133
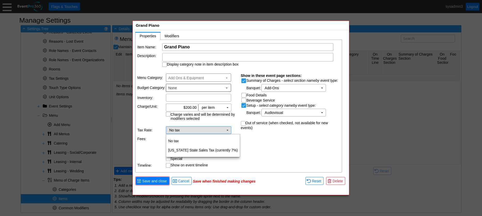
click at [227, 132] on td "▼" at bounding box center [227, 130] width 7 height 7
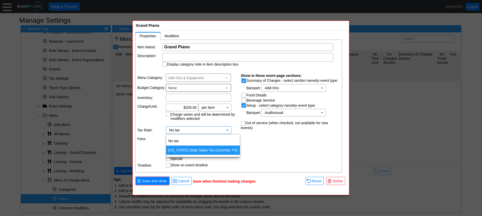
click at [192, 152] on td "Indiana State Sales Tax (currently 7%)" at bounding box center [203, 150] width 74 height 9
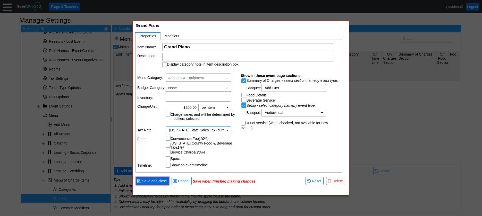
click at [155, 181] on span "Save and close" at bounding box center [154, 181] width 27 height 5
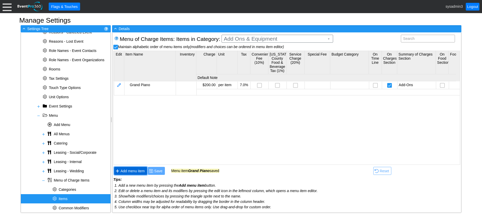
click at [129, 173] on span "Add menu item" at bounding box center [132, 171] width 26 height 5
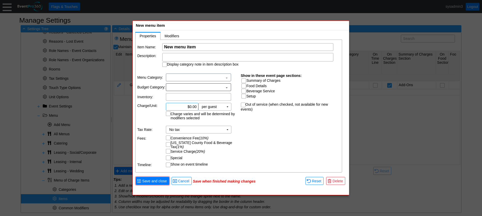
scroll to position [0, 0]
paste input "Speaker Set w 2 Microphones (wired or wireless)"
type input "Speaker Set w 2 Microphones (wired or wireless)"
click at [191, 105] on input "0.00" at bounding box center [182, 107] width 29 height 7
click at [229, 108] on td "▼" at bounding box center [227, 107] width 7 height 7
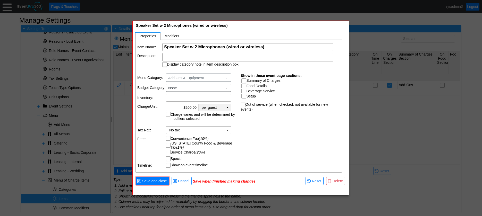
type input "$200.00"
click at [213, 144] on td "per item" at bounding box center [215, 145] width 32 height 9
click at [243, 82] on input "Summary of Charges" at bounding box center [244, 81] width 5 height 5
checkbox input "true"
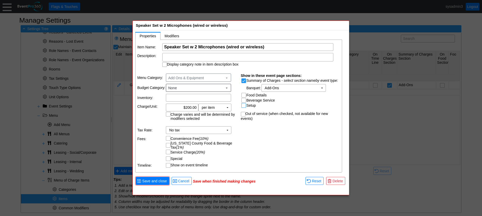
click at [244, 105] on input "Setup" at bounding box center [244, 106] width 5 height 5
checkbox input "true"
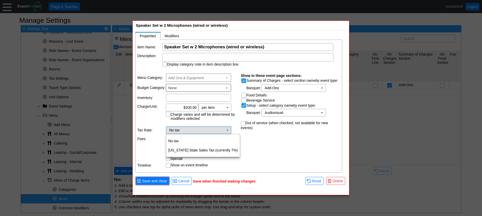
click at [226, 130] on td "▼" at bounding box center [227, 130] width 7 height 7
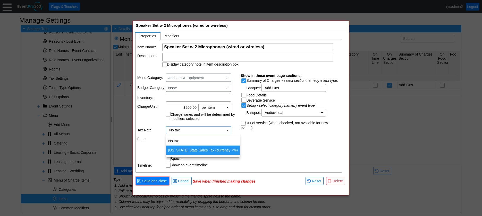
click at [204, 150] on td "Indiana State Sales Tax (currently 7%)" at bounding box center [203, 150] width 74 height 9
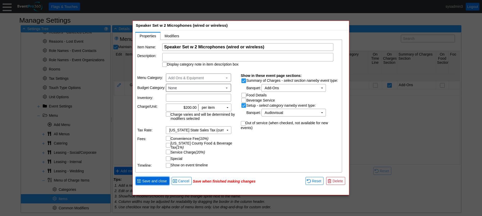
click at [154, 183] on span "Save and close" at bounding box center [154, 181] width 27 height 5
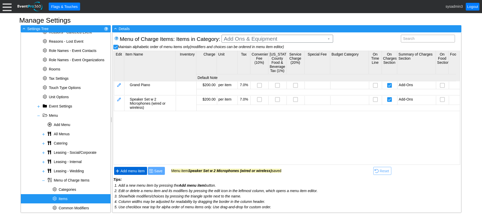
click at [137, 171] on span "Add menu item" at bounding box center [132, 171] width 26 height 5
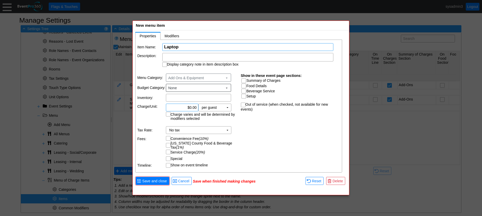
type input "Laptop"
click at [191, 108] on input "0.00" at bounding box center [182, 107] width 29 height 7
type input "$15.00"
click at [244, 79] on input "Summary of Charges" at bounding box center [244, 81] width 5 height 5
checkbox input "true"
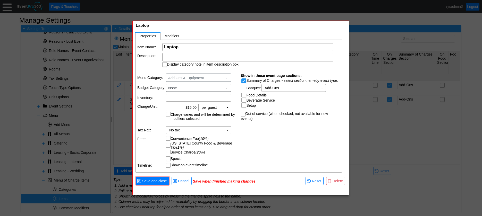
click at [243, 114] on input "Out of service (when checked, not available for new events)" at bounding box center [243, 114] width 5 height 5
checkbox input "true"
click at [228, 108] on td "▼" at bounding box center [227, 107] width 7 height 7
click at [216, 146] on td "per item" at bounding box center [215, 145] width 32 height 9
click at [200, 130] on td "No tax Χ" at bounding box center [195, 130] width 58 height 7
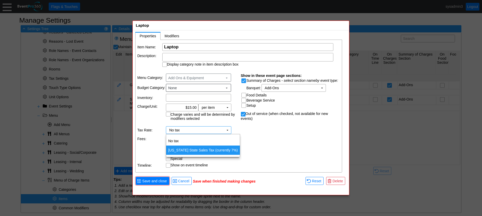
click at [194, 149] on td "Indiana State Sales Tax (currently 7%)" at bounding box center [203, 150] width 74 height 9
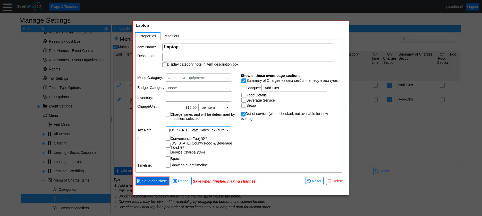
click at [157, 183] on span "Save and close" at bounding box center [154, 181] width 27 height 5
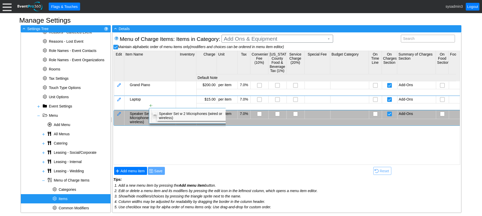
checkbox input "false"
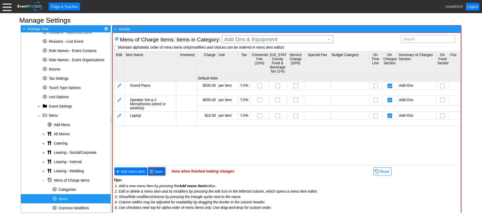
click at [159, 169] on span "Save" at bounding box center [158, 171] width 10 height 5
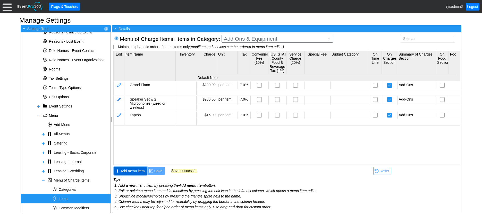
click at [131, 171] on span "Add menu item" at bounding box center [132, 171] width 26 height 5
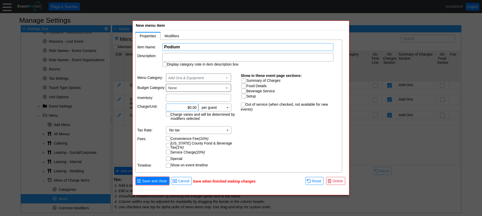
type input "Podium"
click at [192, 108] on input "0.00" at bounding box center [182, 107] width 29 height 7
click at [228, 108] on td "▼" at bounding box center [227, 107] width 7 height 7
type input "$25.00"
click at [212, 146] on td "per item" at bounding box center [215, 145] width 32 height 9
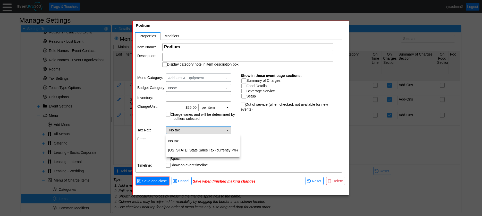
click at [204, 129] on td "No tax Χ" at bounding box center [195, 130] width 58 height 7
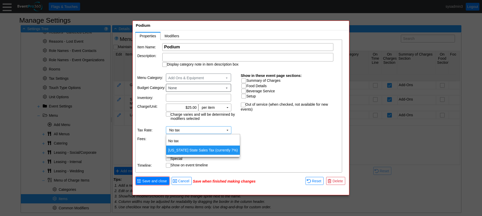
click at [197, 148] on td "Indiana State Sales Tax (currently 7%)" at bounding box center [203, 150] width 74 height 9
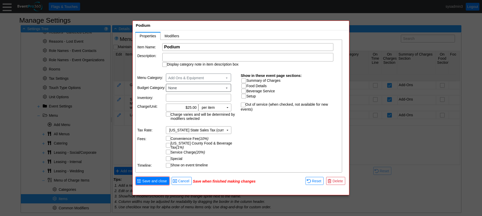
click at [245, 80] on input "Summary of Charges" at bounding box center [244, 81] width 5 height 5
checkbox input "true"
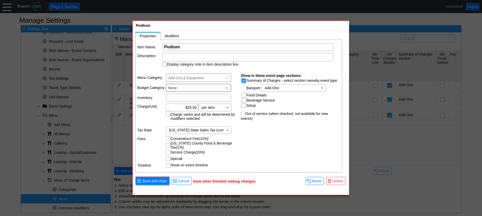
click at [245, 105] on input "Setup" at bounding box center [244, 106] width 5 height 5
checkbox input "true"
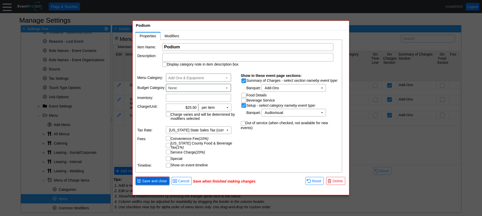
click at [158, 180] on span "Save and close" at bounding box center [154, 181] width 27 height 5
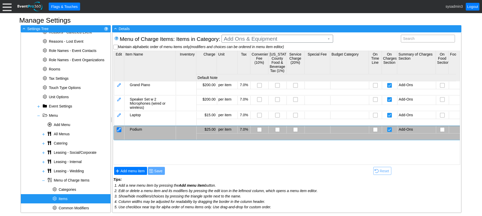
click at [120, 130] on div at bounding box center [119, 129] width 5 height 5
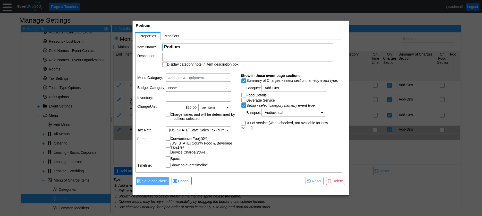
click at [187, 48] on input "Podium" at bounding box center [247, 47] width 167 height 7
type input "Podium (desktop)"
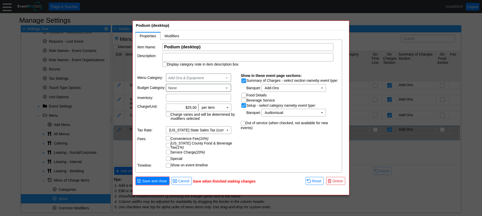
click at [220, 175] on div "● Save and close ● Cancel Save when finished making changes ● Reset ● Delete" at bounding box center [241, 184] width 216 height 18
click at [155, 182] on span "Save and close" at bounding box center [154, 181] width 27 height 5
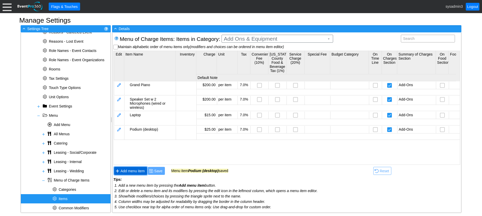
click at [135, 170] on span "Add menu item" at bounding box center [132, 171] width 26 height 5
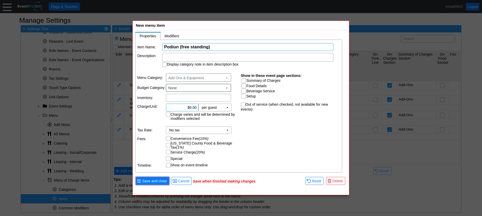
type input "Podiun (free standing)"
click at [191, 107] on input "0.00" at bounding box center [182, 107] width 29 height 7
type input "$25.00"
click at [252, 129] on div "Item Name: Χ Podiun (free standing) Name of the menu item Description: Display …" at bounding box center [238, 106] width 207 height 133
click at [228, 107] on td "▼" at bounding box center [227, 107] width 7 height 7
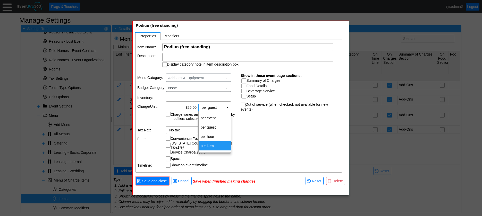
click at [212, 144] on td "per item" at bounding box center [215, 145] width 32 height 9
click at [242, 81] on input "Summary of Charges" at bounding box center [244, 81] width 5 height 5
checkbox input "true"
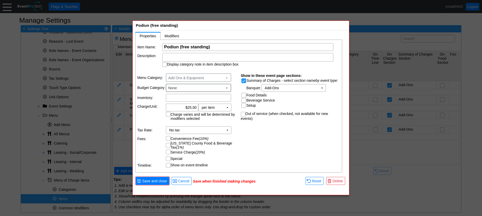
click at [243, 106] on input "Setup" at bounding box center [244, 106] width 5 height 5
checkbox input "true"
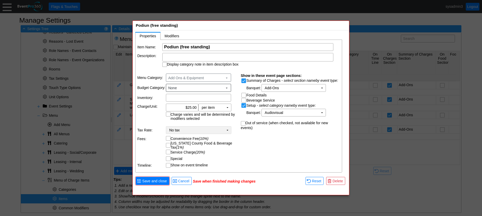
click at [225, 131] on td "▼" at bounding box center [227, 130] width 7 height 7
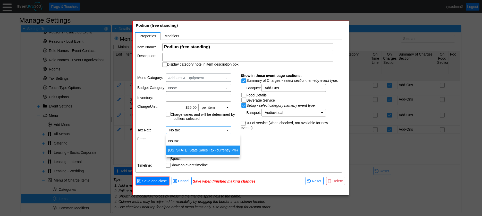
click at [206, 149] on td "Indiana State Sales Tax (currently 7%)" at bounding box center [203, 150] width 74 height 9
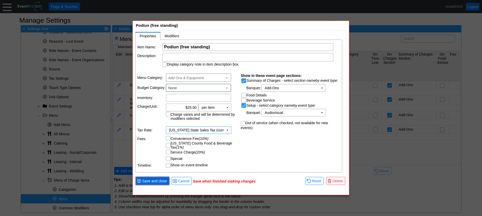
click at [159, 182] on span "Save and close" at bounding box center [154, 181] width 27 height 5
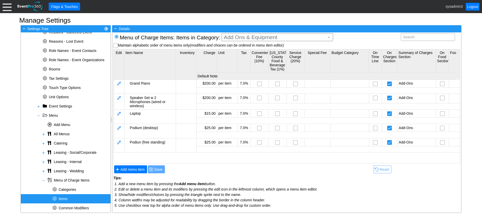
scroll to position [2, 0]
click at [133, 170] on span "Add menu item" at bounding box center [132, 169] width 26 height 5
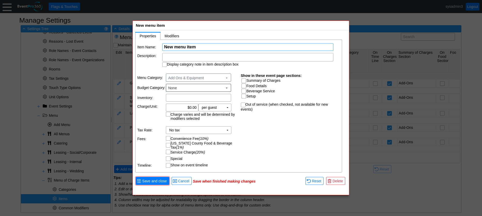
scroll to position [0, 0]
click at [160, 180] on span "Save and close" at bounding box center [154, 181] width 27 height 5
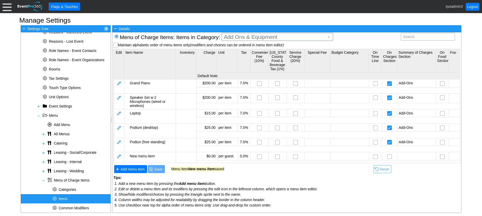
scroll to position [8, 0]
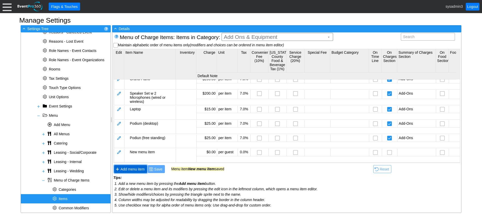
click at [132, 170] on span "Add menu item" at bounding box center [132, 169] width 26 height 5
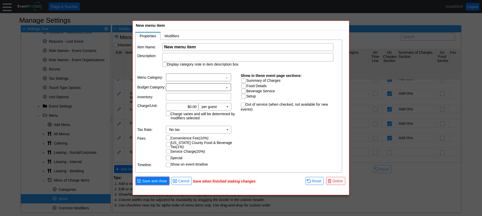
scroll to position [0, 0]
paste input "Oakhurst Patio Café Lighting"
type input "Oakhurst Patio Café Lighting"
click at [194, 57] on div at bounding box center [247, 57] width 171 height 8
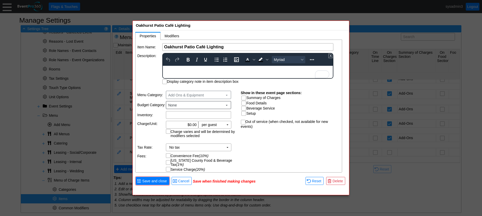
paste body "To enrich screen reader interactions, please activate Accessibility in Grammarl…"
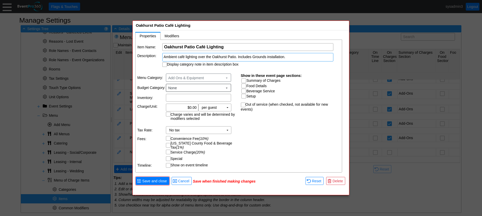
click at [148, 65] on td "Description:" at bounding box center [149, 60] width 24 height 14
click at [165, 65] on input "Display category note in item description box" at bounding box center [164, 65] width 5 height 5
checkbox input "true"
click at [245, 80] on input "Summary of Charges" at bounding box center [244, 81] width 5 height 5
checkbox input "true"
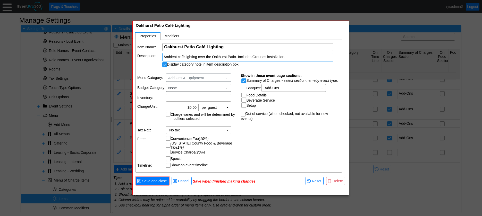
click at [245, 106] on input "Setup" at bounding box center [244, 106] width 5 height 5
checkbox input "true"
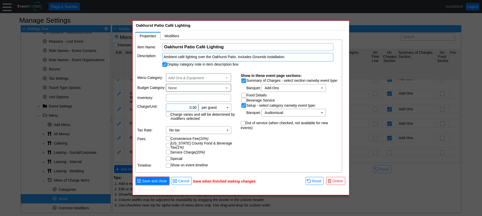
click at [191, 106] on input "0.00" at bounding box center [182, 107] width 29 height 7
type input "$250.00"
click at [245, 134] on div "Item Name: Χ Oakhurst Patio Café Lighting Name of the menu item Description: Am…" at bounding box center [238, 106] width 207 height 133
click at [228, 109] on td "▼" at bounding box center [227, 107] width 7 height 7
click at [211, 144] on td "per item" at bounding box center [215, 145] width 32 height 9
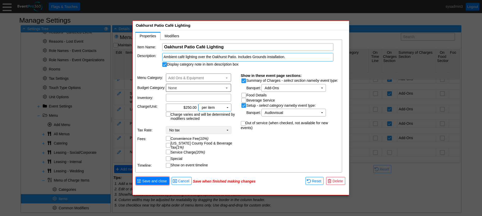
click at [212, 131] on td "No tax Χ" at bounding box center [195, 130] width 58 height 7
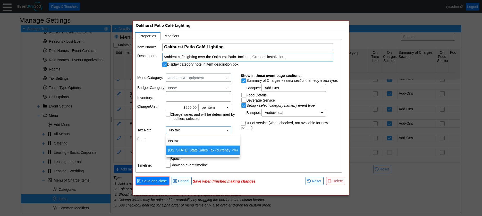
click at [204, 147] on td "Indiana State Sales Tax (currently 7%)" at bounding box center [203, 150] width 74 height 9
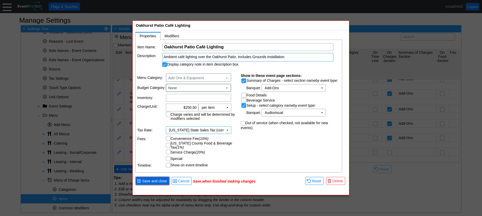
click at [160, 181] on span "Save and close" at bounding box center [154, 181] width 27 height 5
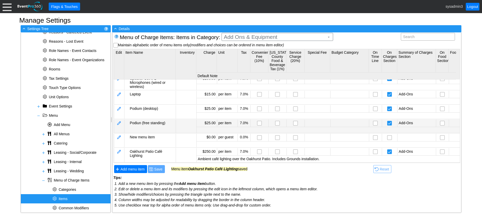
scroll to position [23, 0]
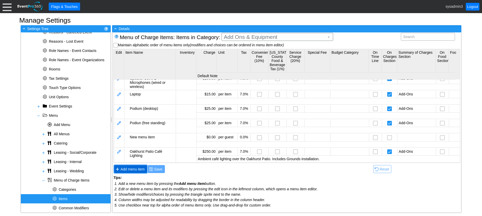
click at [141, 171] on span "Add menu item" at bounding box center [132, 169] width 26 height 5
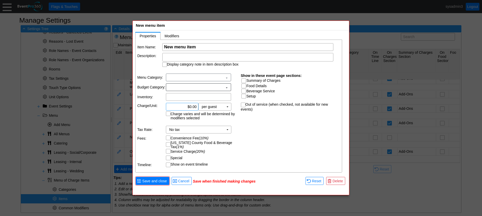
scroll to position [0, 0]
paste input "Luminarias"
type input "Luminarias"
drag, startPoint x: 179, startPoint y: 57, endPoint x: 173, endPoint y: 57, distance: 6.7
click at [173, 57] on div at bounding box center [247, 57] width 171 height 8
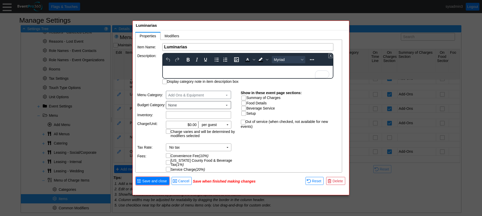
paste body "To enrich screen reader interactions, please activate Accessibility in Grammarl…"
click at [149, 67] on table "Item Name: Χ Luminarias Name of the menu item Description: To open the popup, p…" at bounding box center [238, 64] width 207 height 48
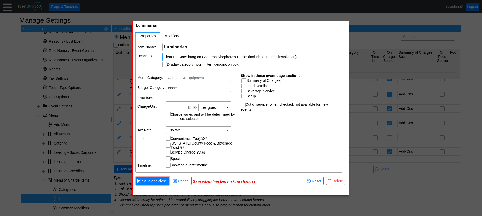
click at [164, 66] on input "Display category note in item description box" at bounding box center [164, 65] width 5 height 5
checkbox input "true"
click at [191, 107] on input "0.00" at bounding box center [182, 107] width 29 height 7
click at [228, 106] on td "▼" at bounding box center [227, 107] width 7 height 7
type input "$2.00"
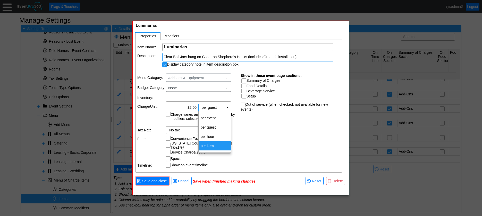
click at [212, 146] on td "per item" at bounding box center [215, 145] width 32 height 9
click at [244, 81] on input "Summary of Charges" at bounding box center [244, 81] width 5 height 5
checkbox input "true"
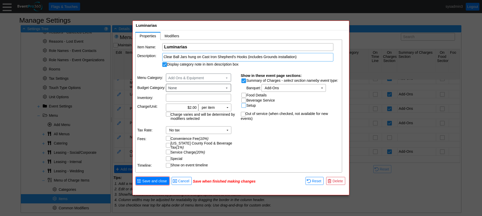
click at [245, 106] on input "Setup" at bounding box center [244, 106] width 5 height 5
checkbox input "true"
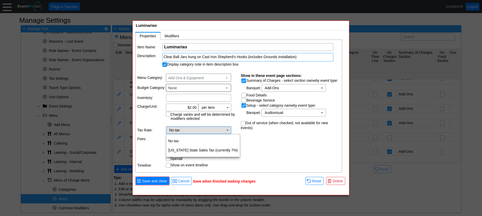
click at [228, 131] on td "▼" at bounding box center [227, 130] width 7 height 7
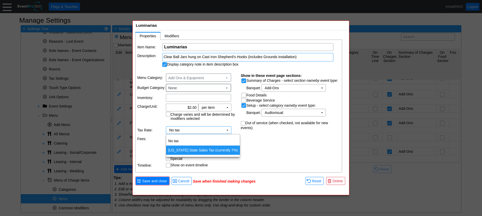
click at [205, 152] on td "Indiana State Sales Tax (currently 7%)" at bounding box center [203, 150] width 74 height 9
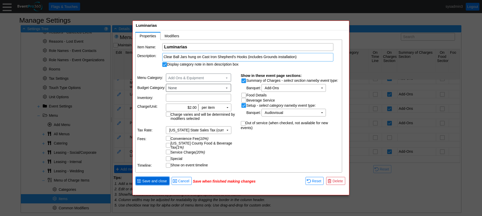
click at [153, 182] on span "Save and close" at bounding box center [154, 181] width 27 height 5
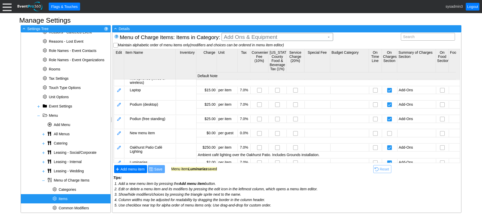
scroll to position [38, 0]
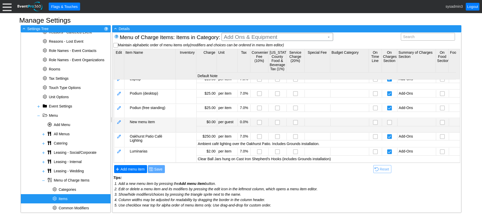
click at [148, 120] on div "New menu item" at bounding box center [152, 122] width 45 height 4
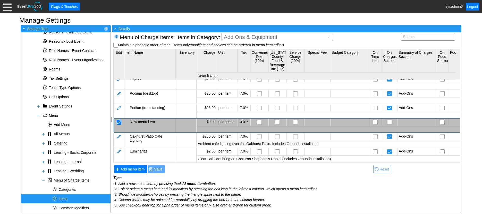
click at [119, 120] on div at bounding box center [119, 122] width 5 height 5
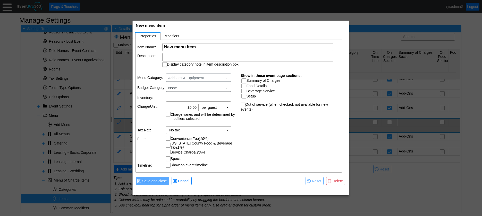
scroll to position [0, 0]
click at [199, 46] on input "New menu item" at bounding box center [247, 47] width 167 height 7
click at [207, 46] on input "New menu item" at bounding box center [247, 47] width 167 height 7
drag, startPoint x: 207, startPoint y: 46, endPoint x: 152, endPoint y: 46, distance: 54.3
click at [152, 46] on tr "Item Name: Χ New menu item Name of the menu item" at bounding box center [238, 47] width 203 height 8
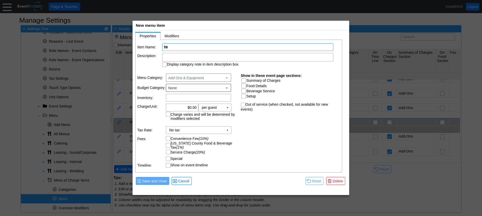
type input "t"
type input "Tent Lighting"
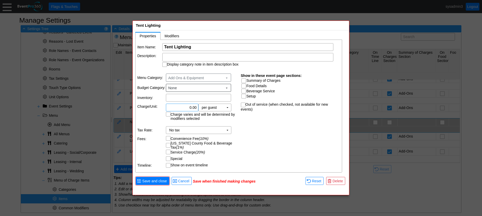
click at [192, 107] on input "0.00" at bounding box center [182, 107] width 29 height 7
click at [228, 107] on td "▼" at bounding box center [227, 107] width 7 height 7
type input "$40.00"
click at [209, 144] on td "per item" at bounding box center [215, 145] width 32 height 9
click at [244, 81] on input "Summary of Charges" at bounding box center [244, 81] width 5 height 5
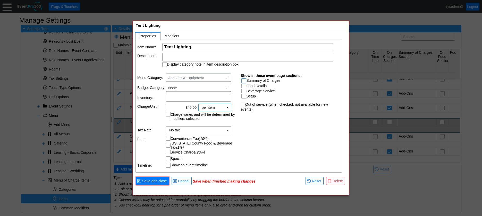
checkbox input "true"
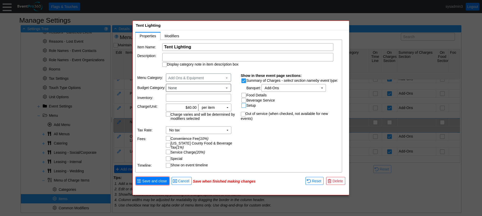
click at [244, 106] on input "Setup" at bounding box center [244, 106] width 5 height 5
checkbox input "true"
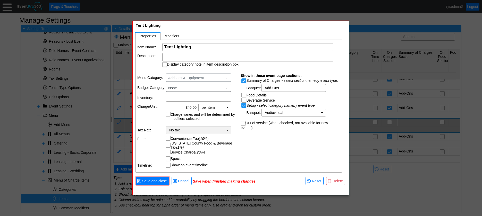
click at [224, 130] on td "▼" at bounding box center [227, 130] width 7 height 7
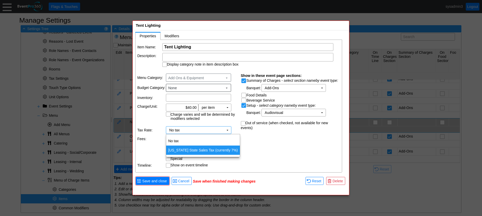
click at [205, 150] on td "Indiana State Sales Tax (currently 7%)" at bounding box center [203, 150] width 74 height 9
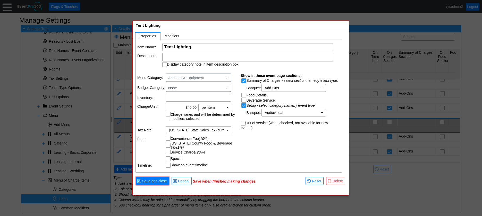
click at [249, 145] on div "Item Name: Χ Tent Lighting Name of the menu item Description: Display category …" at bounding box center [238, 106] width 207 height 133
click at [182, 56] on div at bounding box center [247, 57] width 171 height 8
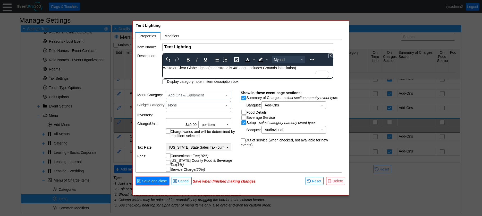
click at [228, 147] on td "▼" at bounding box center [227, 147] width 7 height 7
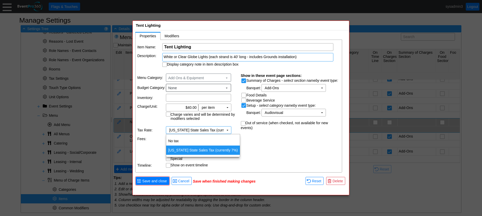
click at [222, 152] on td "Indiana State Sales Tax (currently 7%)" at bounding box center [203, 150] width 74 height 9
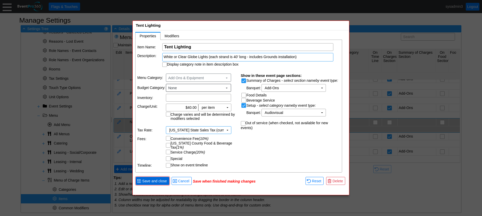
click at [157, 182] on span "Save and close" at bounding box center [154, 181] width 27 height 5
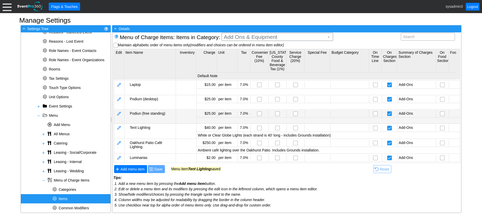
scroll to position [39, 0]
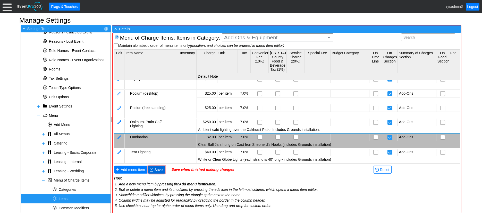
click at [159, 169] on span "Save" at bounding box center [158, 169] width 10 height 5
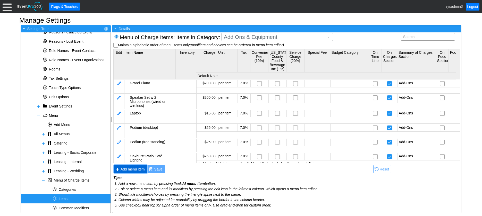
click at [132, 168] on span "Add menu item" at bounding box center [132, 169] width 26 height 5
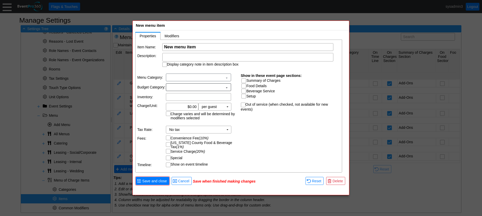
scroll to position [0, 0]
paste input "Stage Section"
type input "Stage Section"
click at [175, 57] on div at bounding box center [247, 57] width 171 height 8
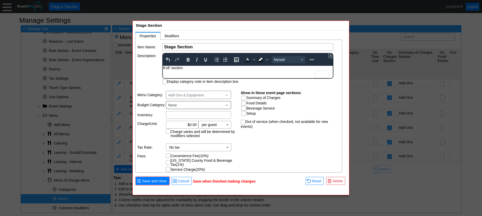
click at [186, 67] on div "6'x8' section" at bounding box center [247, 68] width 169 height 4
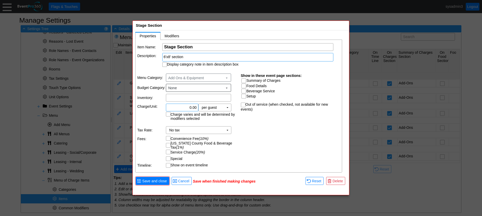
click at [191, 125] on table "Menu Category: Add Ons & Equipment ▼ Budget Category: None ▼ Inventory: Χ Charg…" at bounding box center [187, 120] width 104 height 101
click at [228, 108] on td "▼" at bounding box center [227, 107] width 7 height 7
type input "$50.00"
click at [215, 145] on td "per item" at bounding box center [215, 145] width 32 height 9
click at [245, 81] on input "Summary of Charges" at bounding box center [244, 81] width 5 height 5
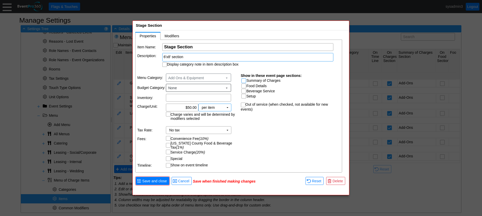
checkbox input "true"
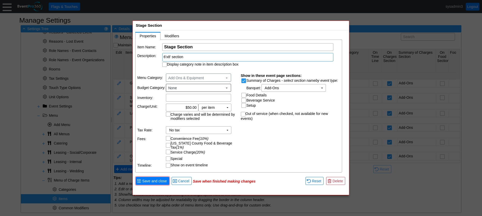
click at [245, 107] on input "Setup" at bounding box center [244, 106] width 5 height 5
checkbox input "true"
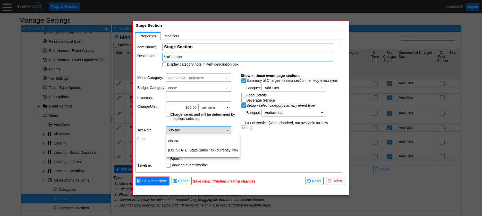
click at [222, 131] on td "No tax Χ" at bounding box center [195, 130] width 58 height 7
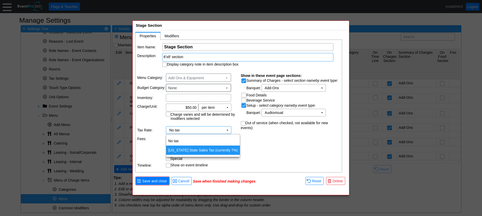
click at [209, 152] on td "Indiana State Sales Tax (currently 7%)" at bounding box center [203, 150] width 74 height 9
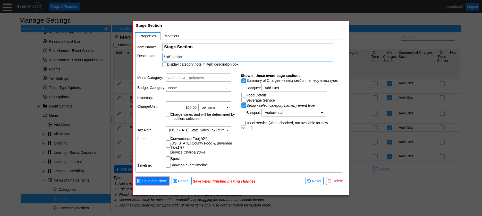
click at [169, 139] on input "Convenience Fee (10%)" at bounding box center [168, 138] width 5 height 5
click at [169, 138] on input "Convenience Fee (10%)" at bounding box center [168, 138] width 5 height 5
checkbox input "false"
click at [163, 180] on span "Save and close" at bounding box center [154, 181] width 27 height 5
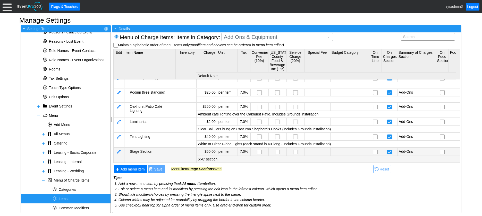
scroll to position [54, 0]
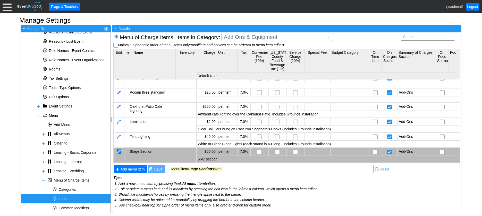
click at [119, 150] on div at bounding box center [119, 152] width 5 height 5
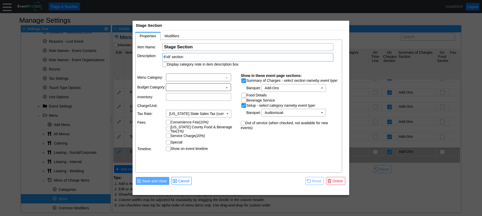
scroll to position [0, 0]
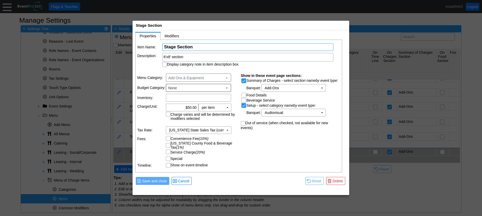
drag, startPoint x: 202, startPoint y: 47, endPoint x: 160, endPoint y: 47, distance: 42.5
click at [160, 47] on tr "Item Name: Χ Stage Section Name of the menu item" at bounding box center [238, 47] width 203 height 8
click at [184, 179] on span "Cancel" at bounding box center [183, 181] width 13 height 5
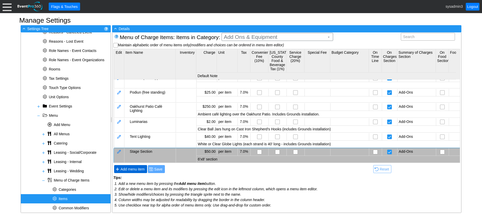
click at [132, 170] on span "Add menu item" at bounding box center [132, 169] width 26 height 5
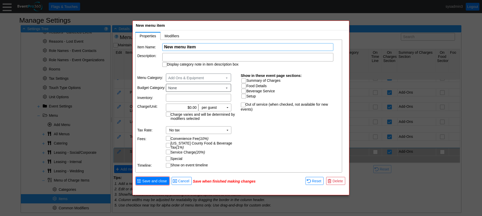
paste input "Stage Section"
type input "Stage Section"
drag, startPoint x: 192, startPoint y: 105, endPoint x: 194, endPoint y: 101, distance: 5.0
click at [192, 105] on input "0.00" at bounding box center [182, 107] width 29 height 7
type input "$250.00"
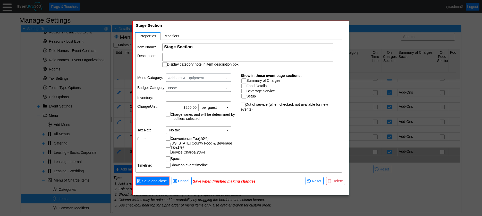
drag, startPoint x: 272, startPoint y: 128, endPoint x: 243, endPoint y: 115, distance: 31.5
click at [267, 127] on div "Item Name: Χ Stage Section Name of the menu item Description: Display category …" at bounding box center [238, 106] width 207 height 133
click at [229, 107] on td "▼" at bounding box center [227, 107] width 7 height 7
click at [213, 145] on td "per item" at bounding box center [215, 145] width 32 height 9
click at [229, 107] on td "▼" at bounding box center [227, 107] width 7 height 7
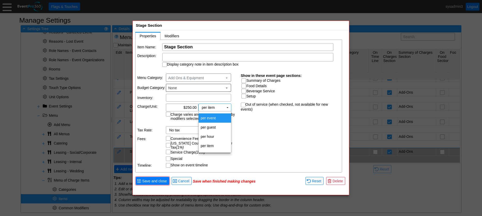
click at [210, 119] on td "per event" at bounding box center [215, 118] width 32 height 9
click at [185, 56] on div at bounding box center [247, 57] width 171 height 8
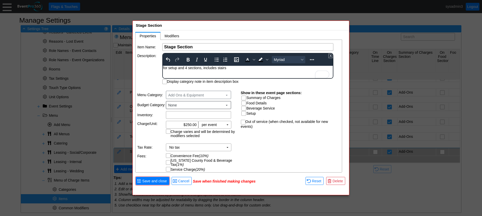
click at [164, 69] on div "for setup and 4 sections, includes stairs" at bounding box center [247, 68] width 169 height 4
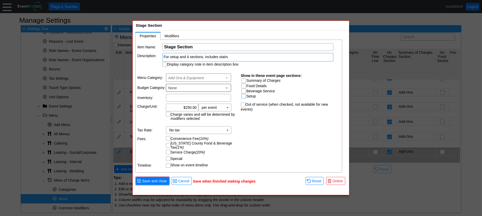
click at [244, 98] on tbody "Summary of Charges - select section name by event type : Banquet: Packages Χ ▼ …" at bounding box center [260, 88] width 39 height 20
click at [245, 80] on input "Summary of Charges" at bounding box center [244, 81] width 5 height 5
checkbox input "true"
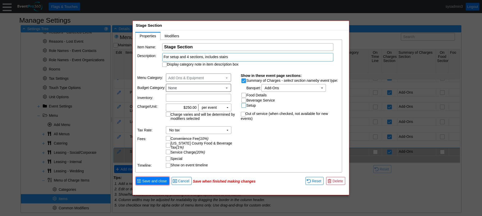
click at [245, 107] on input "Setup" at bounding box center [244, 106] width 5 height 5
checkbox input "true"
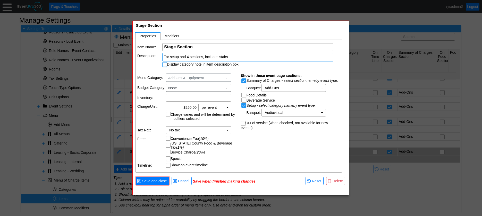
click at [162, 64] on div at bounding box center [164, 64] width 5 height 5
click at [210, 129] on td "No tax Χ" at bounding box center [195, 130] width 58 height 7
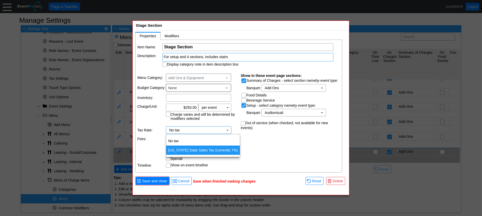
click at [186, 153] on td "Indiana State Sales Tax (currently 7%)" at bounding box center [203, 150] width 74 height 9
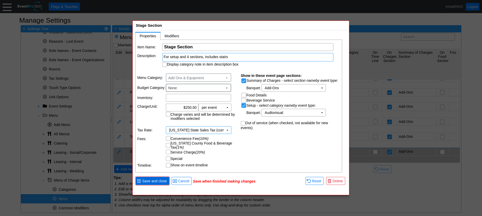
click at [151, 179] on span "Save and close" at bounding box center [154, 181] width 27 height 5
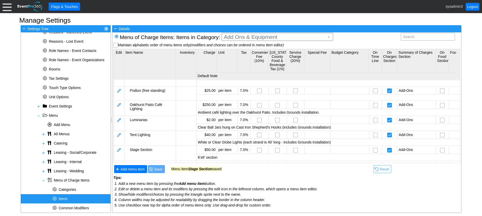
scroll to position [68, 0]
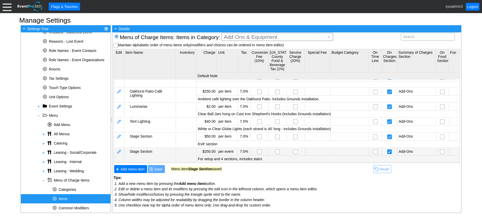
click at [148, 150] on div "Stage Section" at bounding box center [152, 152] width 45 height 4
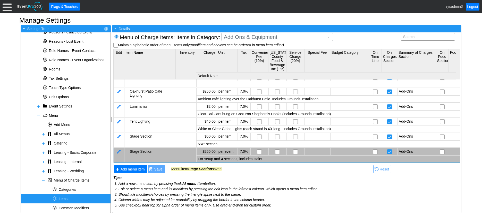
click at [148, 150] on div "Stage Section" at bounding box center [152, 152] width 45 height 4
click at [120, 150] on div at bounding box center [119, 152] width 5 height 5
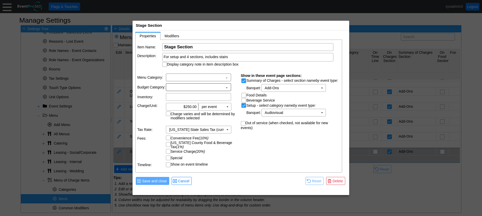
scroll to position [0, 0]
click at [198, 48] on input "Stage Section" at bounding box center [247, 47] width 167 height 7
type input "Stage Section Setup"
click at [236, 163] on table "Menu Category: Add Ons & Equipment ▼ Budget Category: None ▼ Inventory: Χ Charg…" at bounding box center [187, 120] width 104 height 101
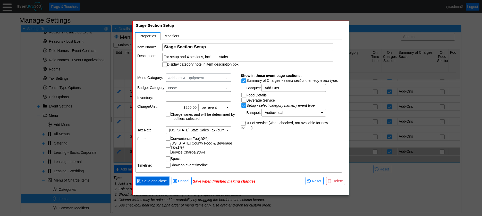
click at [162, 184] on span "Save and close" at bounding box center [154, 181] width 27 height 5
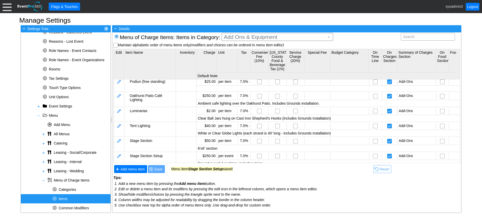
scroll to position [68, 0]
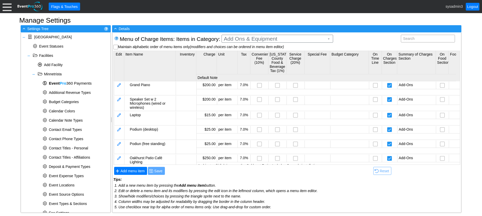
scroll to position [68, 0]
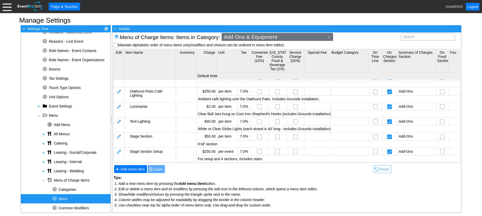
click at [265, 36] on span "Add Ons & Equipment" at bounding box center [274, 37] width 103 height 5
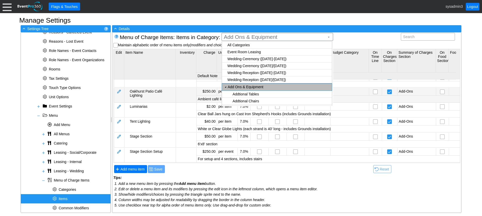
scroll to position [0, 0]
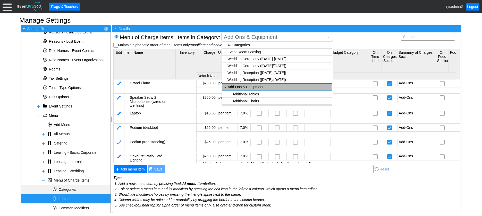
click at [67, 188] on span "Categories" at bounding box center [68, 190] width 18 height 4
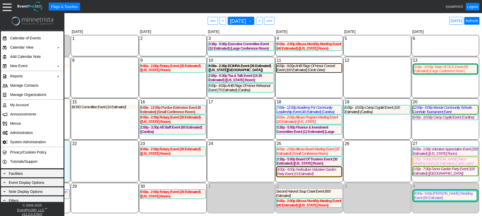
click at [474, 21] on link "Refresh" at bounding box center [471, 21] width 15 height 8
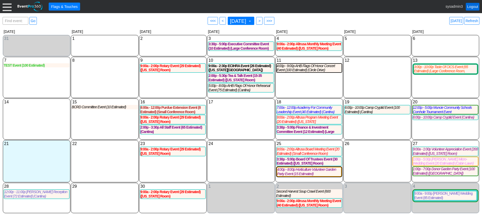
click at [470, 7] on link "Logout" at bounding box center [473, 7] width 14 height 8
click at [4, 9] on div at bounding box center [7, 6] width 9 height 9
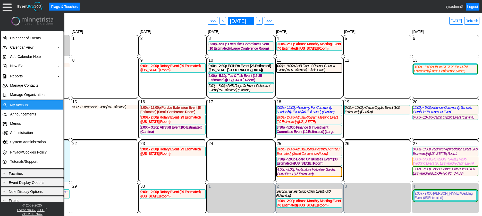
click at [16, 103] on td "My Account" at bounding box center [31, 104] width 46 height 9
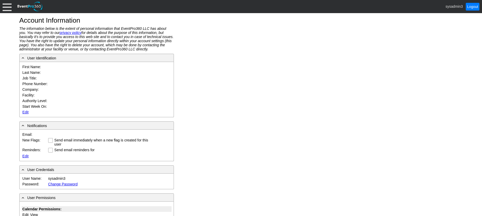
type input "System"
type input "Administrator"
type input "System Administrator"
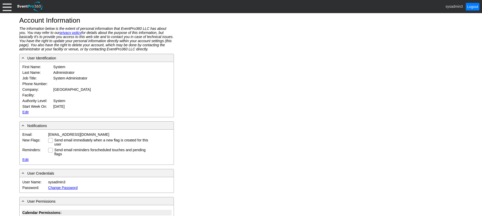
click at [24, 113] on link "Edit" at bounding box center [25, 112] width 6 height 4
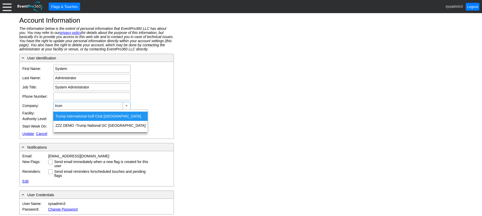
click at [81, 115] on div "Trum p International Golf Club [GEOGRAPHIC_DATA]" at bounding box center [100, 116] width 94 height 9
type input "[PERSON_NAME] International Golf Club [GEOGRAPHIC_DATA]"
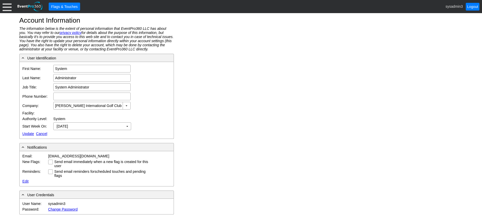
click at [29, 134] on link "Update" at bounding box center [28, 134] width 12 height 4
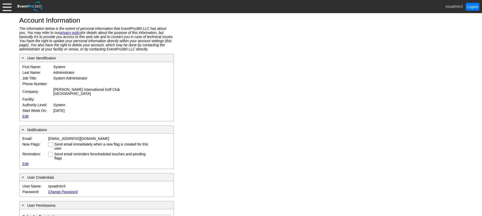
click at [7, 8] on div at bounding box center [7, 6] width 9 height 9
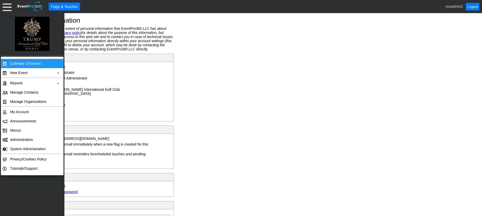
click at [18, 63] on td "Calendar of Events" at bounding box center [31, 63] width 46 height 9
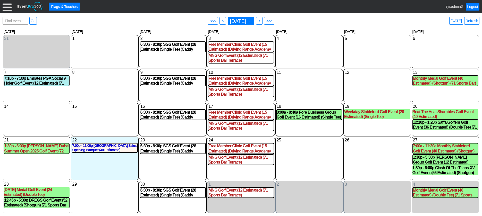
click at [6, 8] on div at bounding box center [7, 6] width 9 height 9
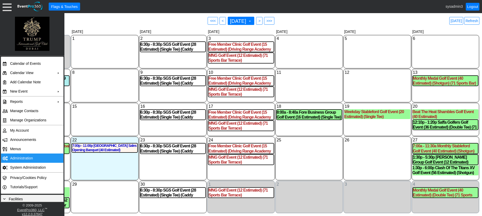
click at [22, 156] on td "Administration" at bounding box center [31, 158] width 46 height 9
click at [470, 19] on link "Refresh" at bounding box center [471, 21] width 15 height 8
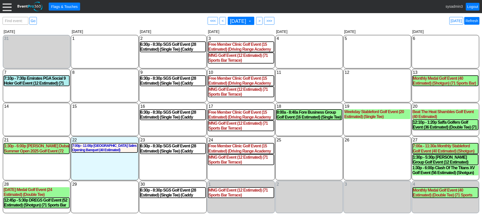
click at [473, 21] on link "Refresh" at bounding box center [471, 21] width 15 height 8
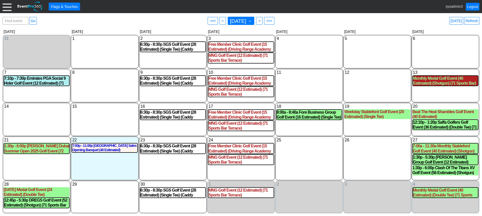
click at [431, 79] on div "Monthly Medal Golf Event (40 Estimated) (Shotgun) (71 Sports Bar)" at bounding box center [445, 81] width 65 height 10
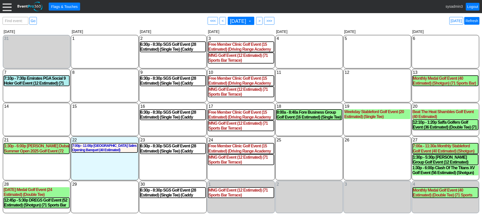
click at [476, 23] on link "Refresh" at bounding box center [471, 21] width 15 height 8
click at [470, 6] on link "Logout" at bounding box center [473, 7] width 14 height 8
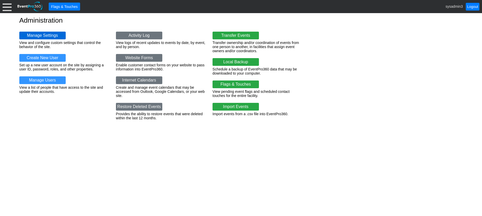
click at [44, 36] on link "Manage Settings" at bounding box center [42, 36] width 46 height 8
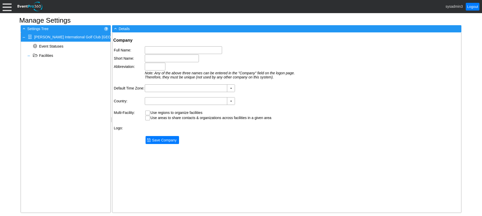
type input "[PERSON_NAME] International Golf Club [GEOGRAPHIC_DATA]"
type input "[PERSON_NAME] [GEOGRAPHIC_DATA]"
type input "TD"
type input "(GMT+04:00) [GEOGRAPHIC_DATA], [GEOGRAPHIC_DATA]"
type input "[GEOGRAPHIC_DATA] (Arabic)"
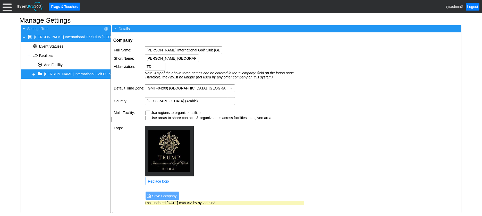
click at [30, 75] on div "+ [PERSON_NAME] International Golf Club [GEOGRAPHIC_DATA]" at bounding box center [66, 74] width 90 height 9
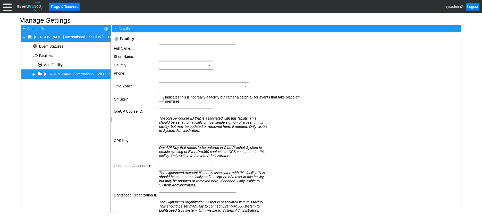
type textarea "[GEOGRAPHIC_DATA], [GEOGRAPHIC_DATA] [GEOGRAPHIC_DATA]"
type input "[PERSON_NAME] International Golf Club [GEOGRAPHIC_DATA]"
type input "[PERSON_NAME] [GEOGRAPHIC_DATA]"
type input "(GMT+04:00) [GEOGRAPHIC_DATA], [GEOGRAPHIC_DATA]"
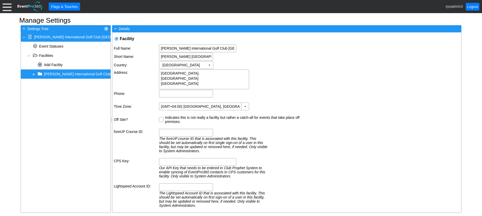
click at [34, 74] on span at bounding box center [34, 74] width 4 height 4
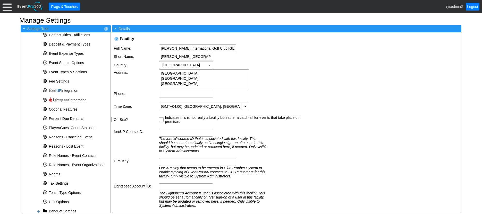
scroll to position [151, 0]
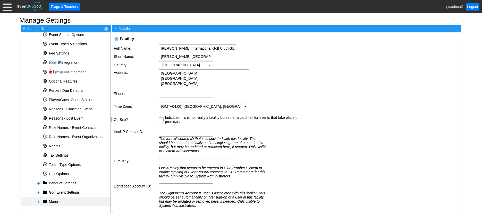
click at [39, 201] on span at bounding box center [39, 202] width 4 height 4
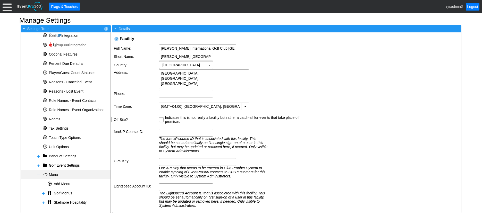
scroll to position [178, 0]
click at [41, 193] on span at bounding box center [43, 193] width 4 height 4
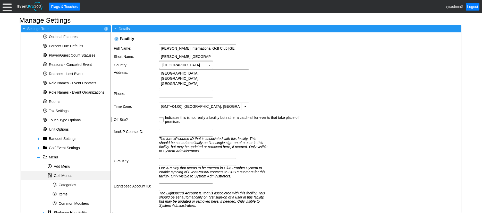
scroll to position [206, 0]
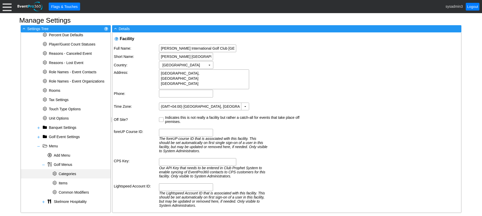
click at [67, 172] on span "Categories" at bounding box center [68, 174] width 18 height 4
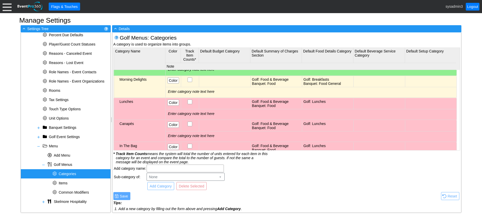
scroll to position [0, 0]
click at [142, 81] on div "Morning Delights" at bounding box center [141, 80] width 45 height 4
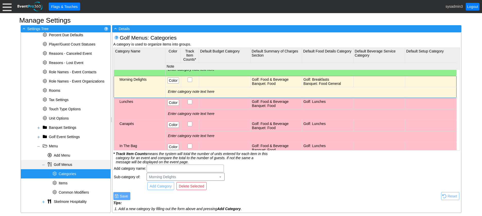
click at [43, 164] on span at bounding box center [43, 165] width 4 height 4
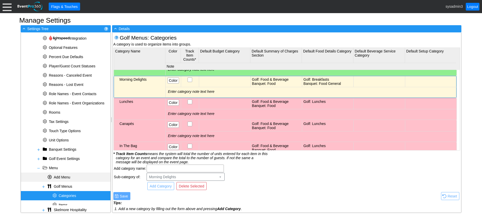
scroll to position [178, 0]
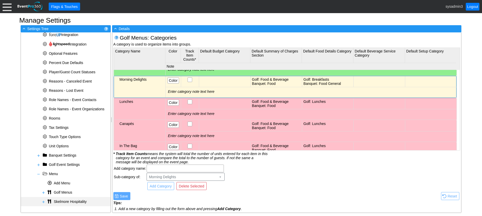
click at [43, 201] on span at bounding box center [43, 202] width 4 height 4
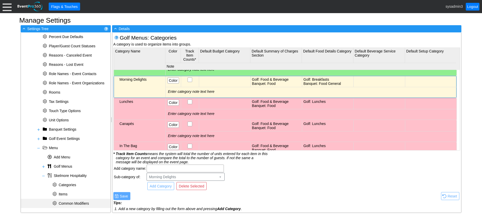
scroll to position [206, 0]
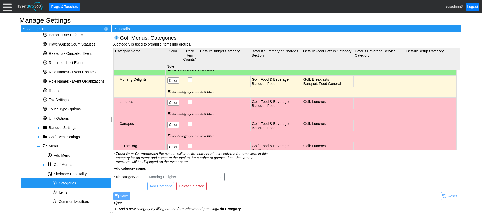
click at [61, 181] on div "* Categories" at bounding box center [66, 183] width 90 height 9
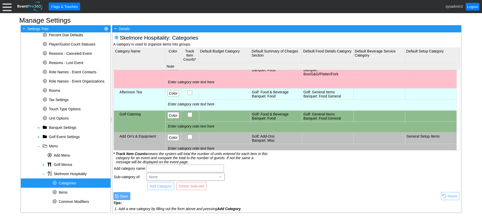
scroll to position [283, 0]
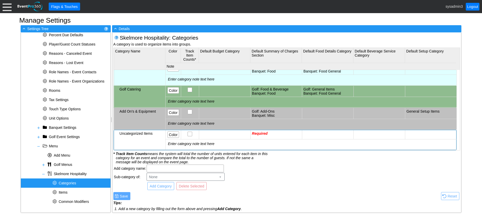
click at [277, 135] on td "Required" at bounding box center [275, 134] width 51 height 9
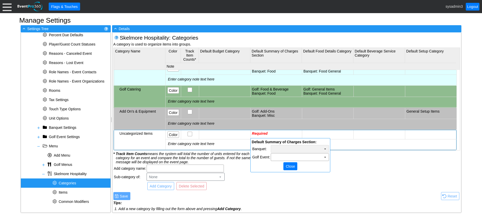
click at [290, 150] on td "Χ" at bounding box center [300, 148] width 58 height 7
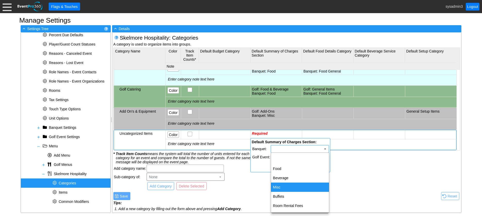
click at [279, 187] on td "Misc" at bounding box center [300, 187] width 58 height 9
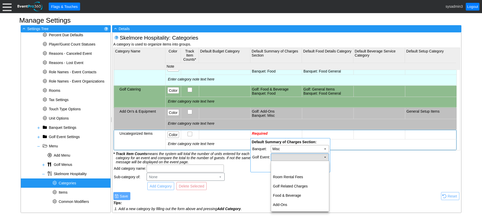
click at [288, 161] on td "Χ" at bounding box center [300, 157] width 58 height 7
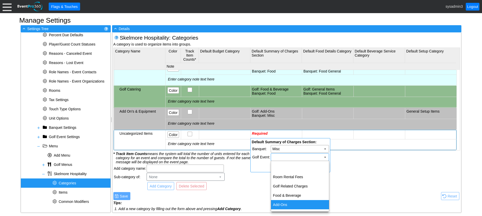
click at [286, 203] on td "Add-Ons" at bounding box center [300, 204] width 58 height 9
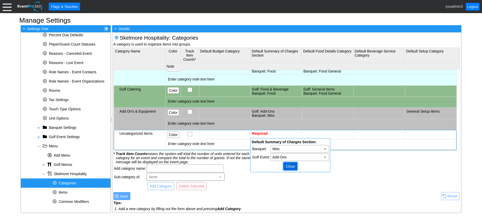
click at [289, 165] on span "Close" at bounding box center [290, 166] width 11 height 5
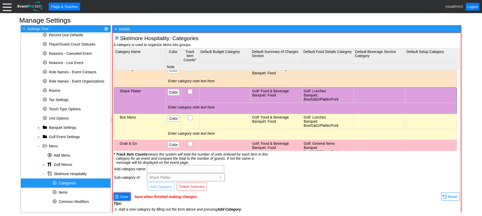
scroll to position [0, 0]
click at [174, 93] on span "Color" at bounding box center [173, 92] width 11 height 5
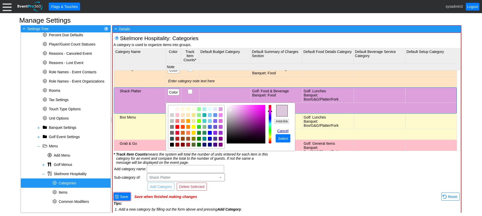
type input "#ddc7dd"
click at [230, 110] on img "focusNode" at bounding box center [230, 110] width 3 height 3
click at [284, 138] on span "Select" at bounding box center [283, 138] width 12 height 5
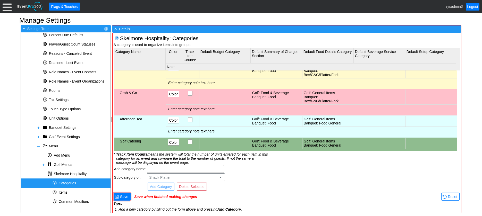
scroll to position [232, 0]
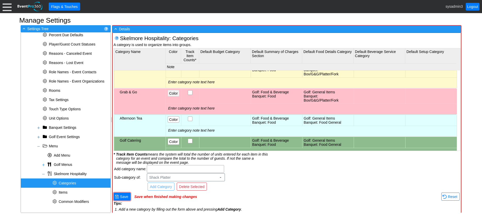
click at [174, 94] on span "Color" at bounding box center [173, 93] width 11 height 5
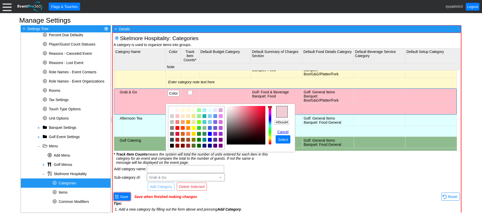
type input "#f0d0d5"
click at [231, 109] on img "focusNode" at bounding box center [231, 108] width 3 height 3
click at [282, 140] on span "Select" at bounding box center [283, 139] width 12 height 5
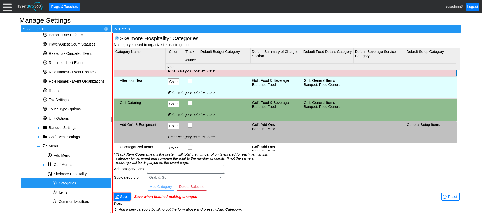
scroll to position [283, 0]
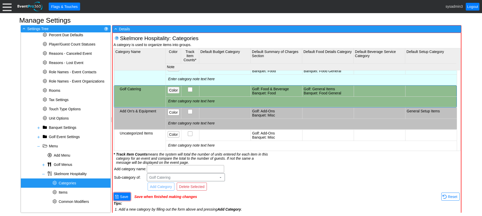
click at [170, 91] on span "Color" at bounding box center [173, 90] width 11 height 5
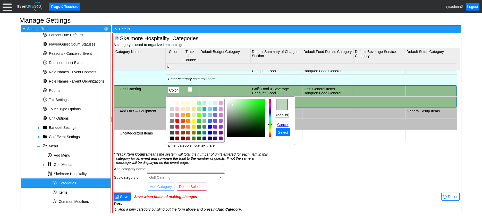
type input "#bcd6bc"
click at [231, 105] on img "focusNode" at bounding box center [231, 105] width 3 height 3
click at [283, 131] on span "Select" at bounding box center [283, 132] width 12 height 5
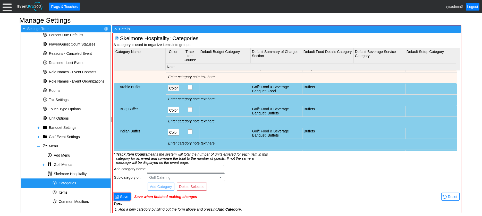
scroll to position [0, 0]
click at [172, 86] on span "Color" at bounding box center [173, 88] width 11 height 5
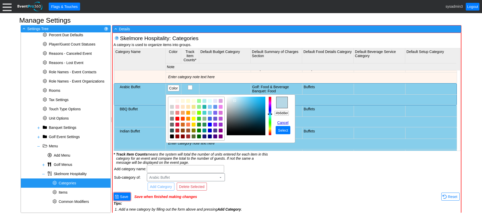
type input "#b5d8e6"
click at [235, 100] on img "focusNode" at bounding box center [234, 100] width 3 height 3
drag, startPoint x: 275, startPoint y: 112, endPoint x: 293, endPoint y: 113, distance: 18.0
click at [293, 113] on td "r g b h ° s % v % hex #b5d8e6 Cancel ● Select" at bounding box center [283, 121] width 18 height 26
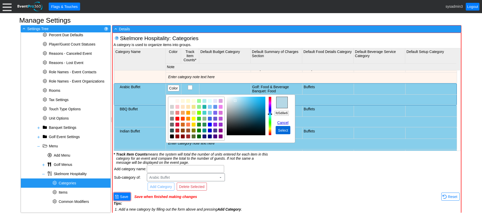
scroll to position [0, 0]
click at [280, 131] on span "Select" at bounding box center [283, 130] width 12 height 5
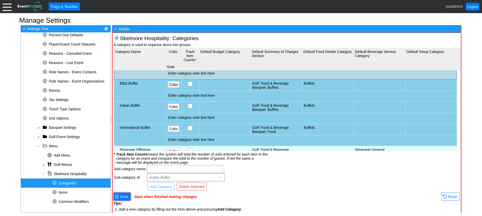
click at [175, 84] on span "Color" at bounding box center [173, 84] width 11 height 5
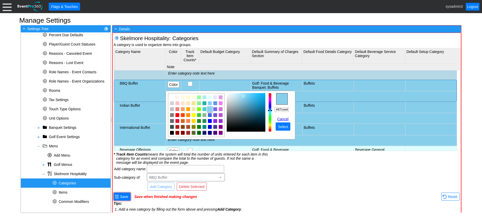
scroll to position [0, 1]
drag, startPoint x: 275, startPoint y: 109, endPoint x: 294, endPoint y: 109, distance: 18.8
click at [294, 109] on table "r g b h ° s % v % hex #87ceeb Cancel ● Select" at bounding box center [231, 115] width 130 height 49
paste input "b5d8e6"
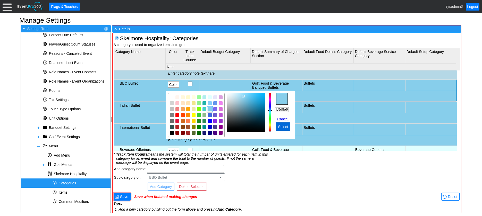
type input "#b5d8e6"
click at [282, 129] on span "Select" at bounding box center [283, 126] width 12 height 5
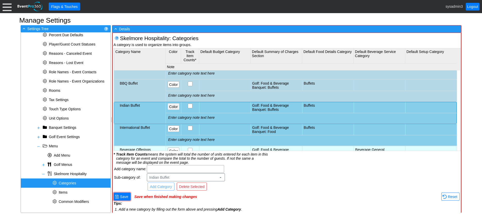
click at [176, 107] on span "Color" at bounding box center [173, 106] width 11 height 5
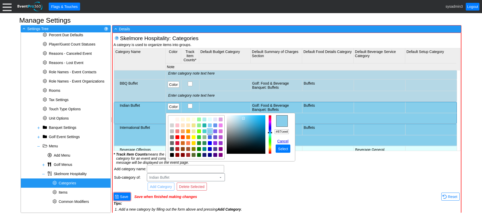
scroll to position [0, 1]
drag, startPoint x: 276, startPoint y: 131, endPoint x: 294, endPoint y: 131, distance: 18.5
click at [294, 131] on table "r g b h ° s % v % hex #87ceeb Cancel ● Select" at bounding box center [231, 137] width 130 height 49
paste input "b5d8e6"
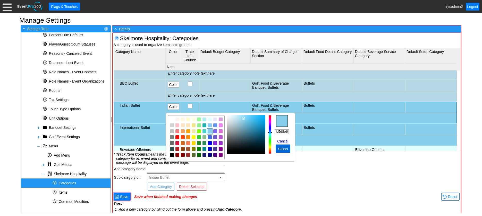
type input "#b5d8e6"
click at [282, 148] on span "Select" at bounding box center [283, 149] width 12 height 5
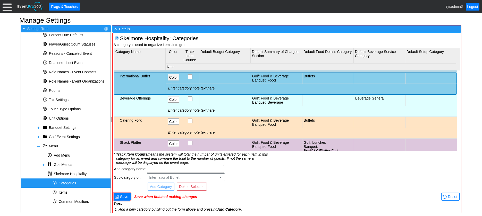
click at [173, 76] on span "Color" at bounding box center [173, 77] width 11 height 5
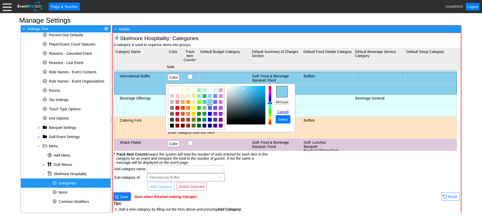
scroll to position [0, 1]
drag, startPoint x: 275, startPoint y: 101, endPoint x: 287, endPoint y: 101, distance: 12.6
click at [294, 101] on table "r g b h ° s % v % hex #87ceeb Cancel ● Select" at bounding box center [231, 108] width 130 height 49
paste input "b5d8e6"
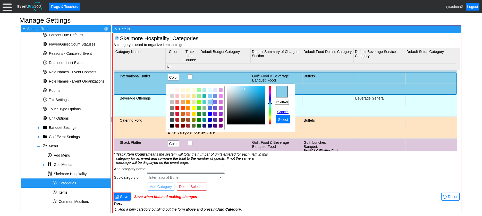
type input "#b5d8e6"
click at [282, 120] on span "Select" at bounding box center [283, 119] width 12 height 5
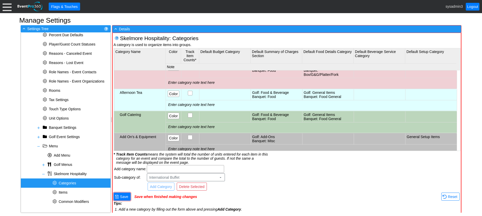
scroll to position [288, 0]
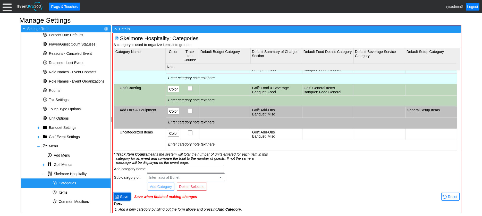
click at [126, 194] on span "● Save" at bounding box center [122, 196] width 14 height 5
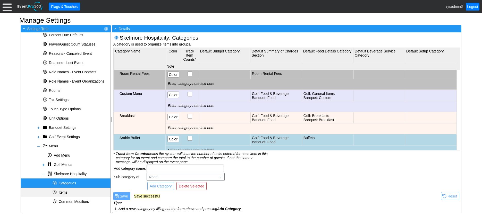
click at [62, 192] on span "Items" at bounding box center [63, 193] width 9 height 4
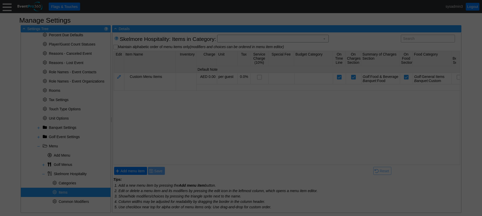
scroll to position [0, 0]
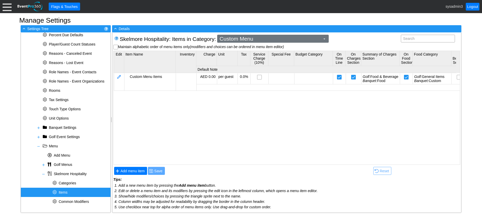
click at [274, 38] on span "Custom Menu" at bounding box center [269, 38] width 103 height 5
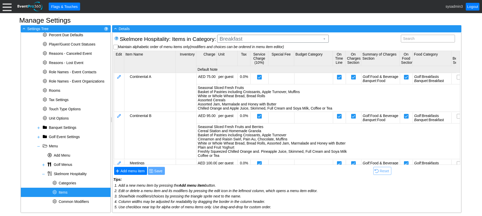
click at [249, 54] on body "Calendar of Events + New Event + Reports + Manage Contacts + Manage Organizatio…" at bounding box center [241, 108] width 482 height 216
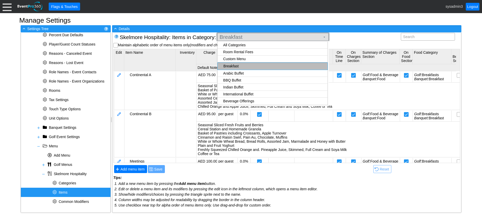
click at [268, 39] on span "Breakfast" at bounding box center [269, 37] width 103 height 5
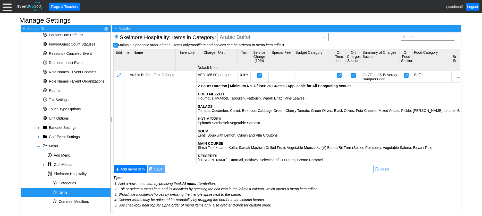
click at [238, 54] on body "Calendar of Events + New Event + Reports + Manage Contacts + Manage Organizatio…" at bounding box center [241, 108] width 482 height 216
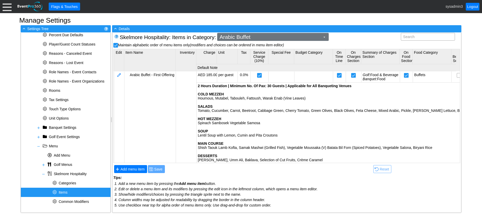
click at [253, 37] on span "Arabic Buffet" at bounding box center [269, 37] width 103 height 5
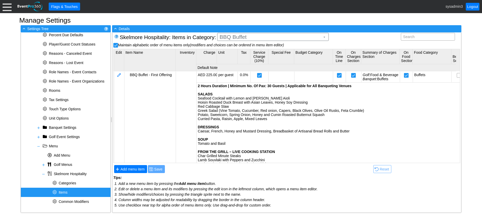
click at [244, 51] on body "Calendar of Events + New Event + Reports + Manage Contacts + Manage Organizatio…" at bounding box center [241, 108] width 482 height 216
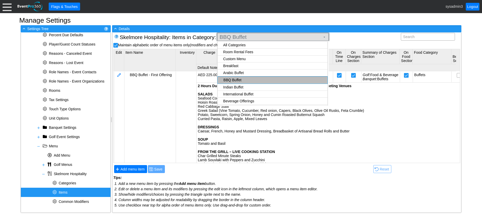
click at [257, 38] on span "BBQ Buffet" at bounding box center [269, 37] width 103 height 5
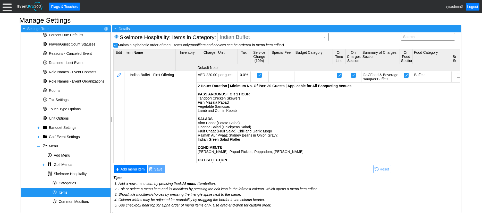
click at [250, 55] on body "Calendar of Events + New Event + Reports + Manage Contacts + Manage Organizatio…" at bounding box center [241, 108] width 482 height 216
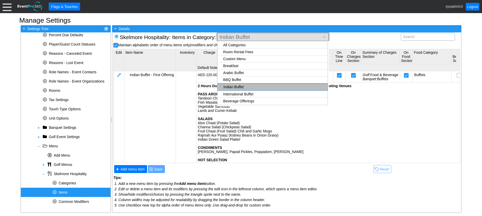
click at [260, 38] on span "Indian Buffet" at bounding box center [269, 37] width 103 height 5
checkbox input "true"
click at [256, 51] on body "Calendar of Events + New Event + Reports + Manage Contacts + Manage Organizatio…" at bounding box center [241, 108] width 482 height 216
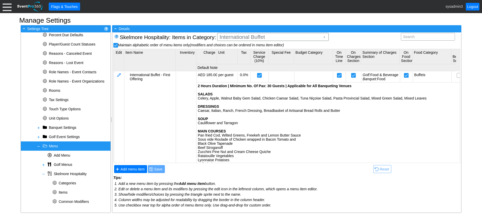
click at [52, 145] on span "Menu" at bounding box center [53, 146] width 9 height 4
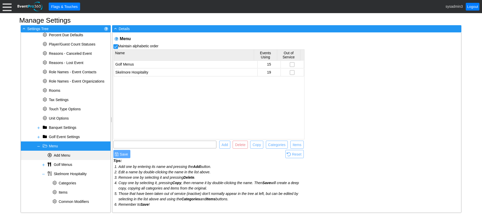
click at [65, 155] on span "Add Menu" at bounding box center [62, 155] width 16 height 4
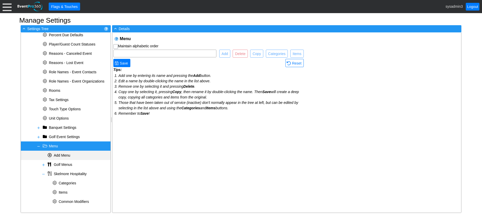
checkbox input "true"
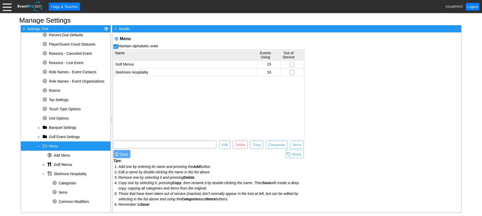
click at [56, 146] on span "Menu" at bounding box center [53, 146] width 9 height 4
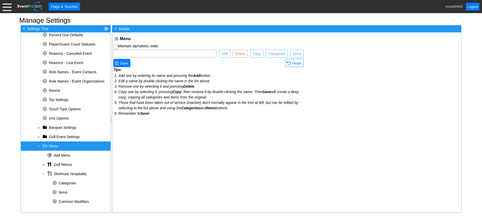
checkbox input "true"
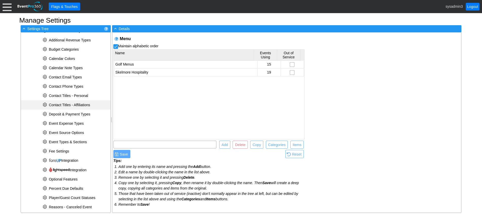
scroll to position [77, 0]
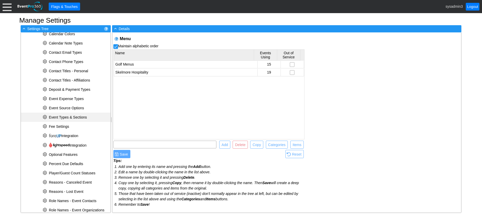
click at [73, 116] on span "Event Types & Sections" at bounding box center [68, 117] width 38 height 4
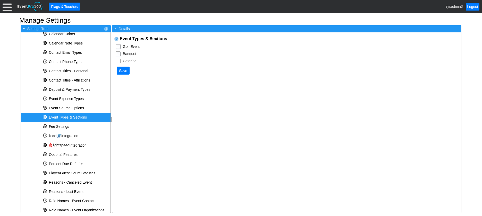
checkbox input "true"
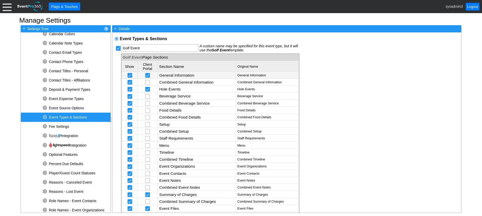
scroll to position [26, 0]
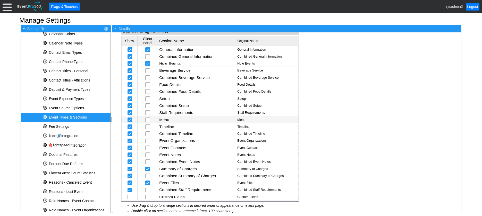
click at [180, 119] on td "Menu" at bounding box center [197, 120] width 78 height 6
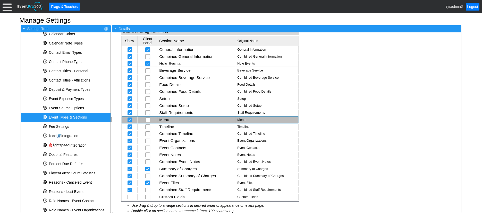
click at [180, 119] on td "Menu" at bounding box center [197, 120] width 78 height 6
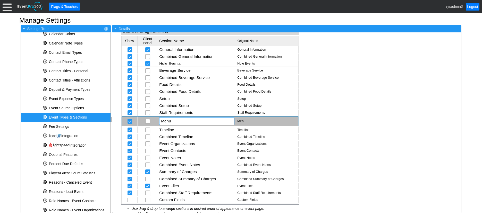
click at [180, 119] on input "Menu" at bounding box center [197, 121] width 72 height 7
type input "Menu of Charge Items"
click at [341, 100] on div "Event Types & Sections Golf Event Χ Golf Event A custom name may be specified f…" at bounding box center [286, 122] width 349 height 180
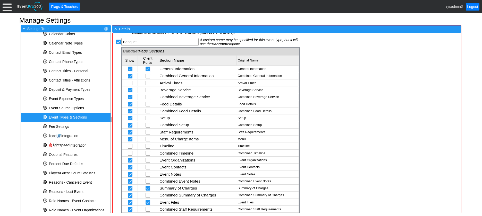
scroll to position [206, 0]
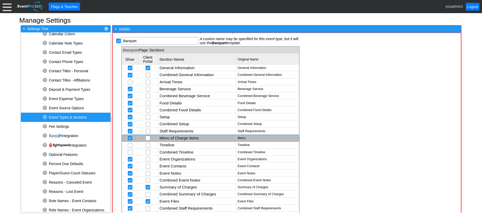
click at [180, 139] on td "Menu of Charge Items" at bounding box center [197, 138] width 78 height 6
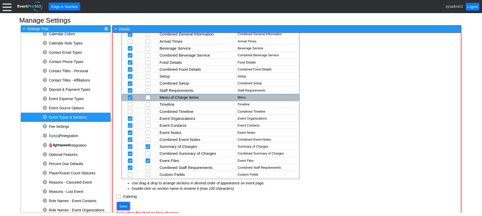
scroll to position [253, 0]
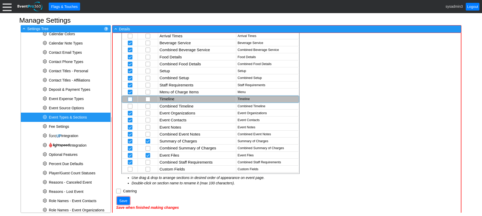
click at [130, 100] on input "checkbox" at bounding box center [130, 99] width 5 height 5
click at [130, 105] on input "checkbox" at bounding box center [130, 106] width 5 height 5
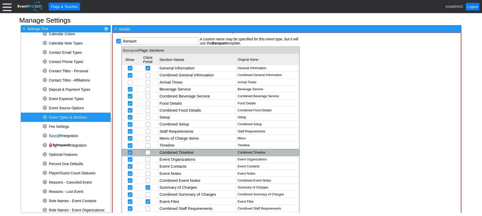
scroll to position [201, 0]
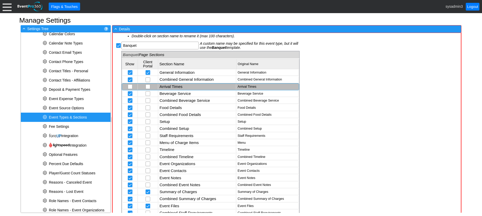
click at [173, 86] on td "Arrival Times" at bounding box center [197, 87] width 78 height 6
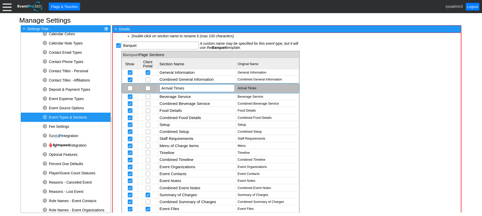
click at [186, 90] on input "Arrival Times" at bounding box center [197, 88] width 72 height 7
drag, startPoint x: 186, startPoint y: 89, endPoint x: 159, endPoint y: 88, distance: 27.3
click at [159, 88] on td "Χ Arrival Times" at bounding box center [197, 89] width 78 height 10
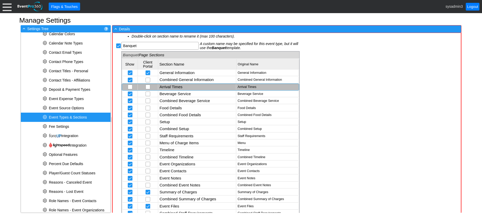
scroll to position [150, 0]
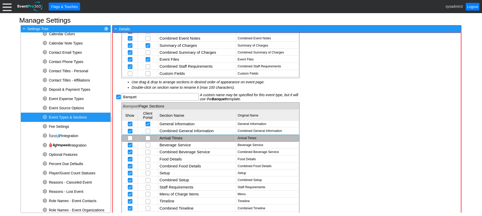
click at [173, 135] on td "Arrival Times" at bounding box center [197, 138] width 78 height 6
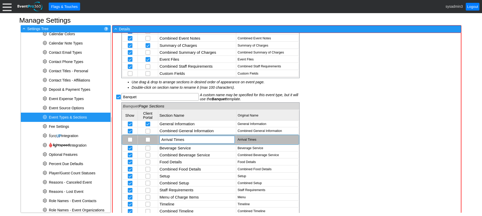
drag, startPoint x: 188, startPoint y: 139, endPoint x: 158, endPoint y: 137, distance: 29.9
click at [158, 137] on td "Χ Arrival Times" at bounding box center [197, 140] width 78 height 10
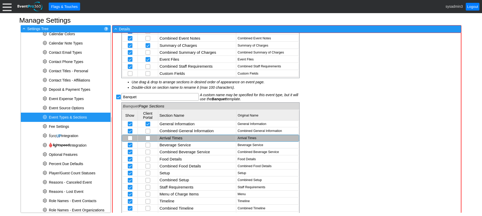
click at [170, 141] on td "Arrival Times" at bounding box center [197, 138] width 78 height 6
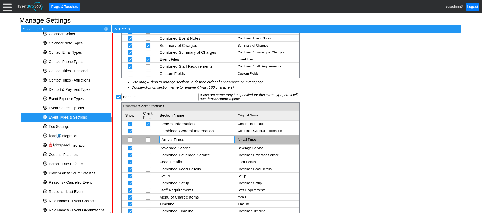
click at [190, 139] on input "Arrival Times" at bounding box center [197, 139] width 72 height 7
type input "A"
type input "Vendor Information"
click at [325, 126] on div "Event Types & Sections Golf Event Χ Golf Event A custom name may be specified f…" at bounding box center [287, 123] width 349 height 180
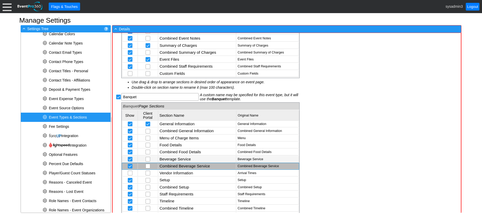
click at [184, 158] on td "Beverage Service" at bounding box center [197, 159] width 78 height 6
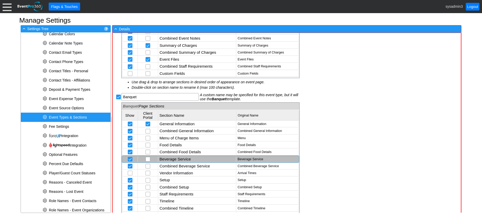
click at [184, 158] on td "Beverage Service" at bounding box center [197, 159] width 78 height 6
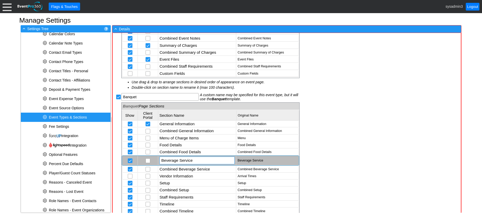
click at [194, 160] on input "Beverage Service" at bounding box center [197, 160] width 72 height 7
type input "Beverage Details"
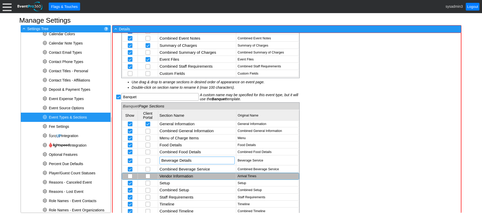
click at [195, 175] on td "Vendor Information" at bounding box center [197, 176] width 78 height 6
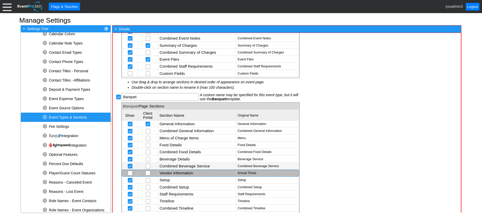
click at [188, 165] on td "Combined Beverage Service" at bounding box center [197, 166] width 78 height 6
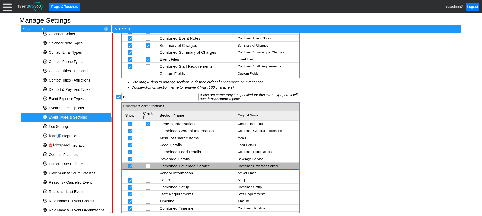
click at [188, 165] on td "Combined Beverage Service" at bounding box center [197, 166] width 78 height 6
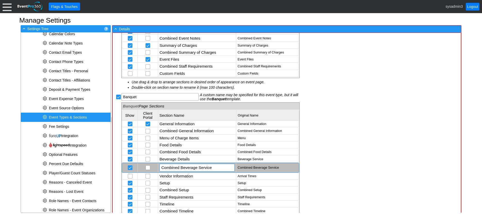
click at [211, 168] on input "Combined Beverage Service" at bounding box center [197, 167] width 72 height 7
type input "Combined Beverage Details"
click at [212, 171] on input "Combined Beverage Details" at bounding box center [197, 167] width 72 height 7
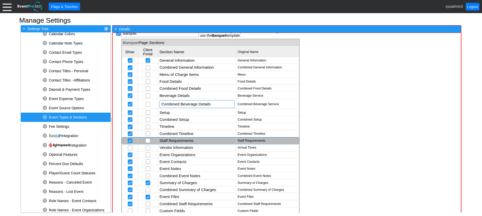
scroll to position [227, 0]
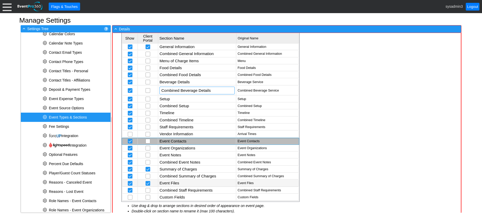
click at [175, 183] on td "Event Files" at bounding box center [197, 183] width 78 height 6
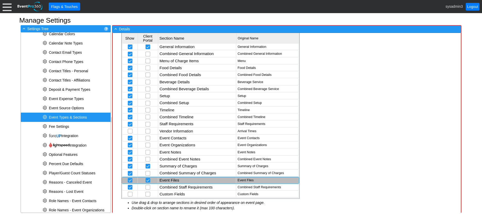
click at [175, 183] on td "Event Files" at bounding box center [197, 180] width 78 height 6
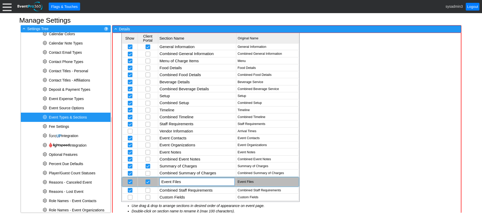
click at [173, 181] on input "Event Files" at bounding box center [197, 181] width 72 height 7
click at [215, 185] on input "Event Documents Files" at bounding box center [197, 181] width 72 height 7
type input "Event Documents File"
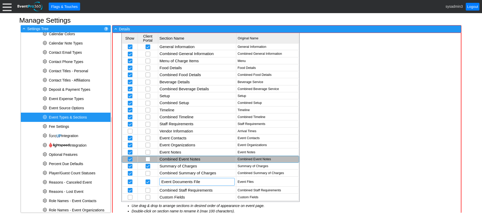
click at [206, 163] on td "Combined Event Notes" at bounding box center [197, 159] width 78 height 6
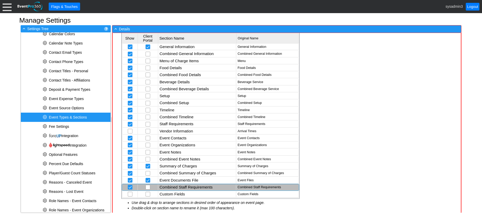
click at [185, 188] on td "Combined Staff Requirements" at bounding box center [197, 187] width 78 height 6
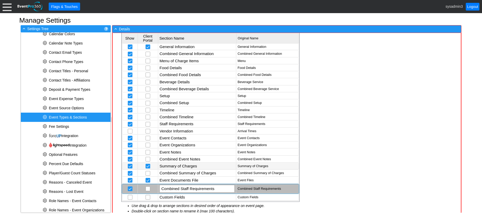
click at [211, 168] on td "Summary of Charges" at bounding box center [197, 166] width 78 height 6
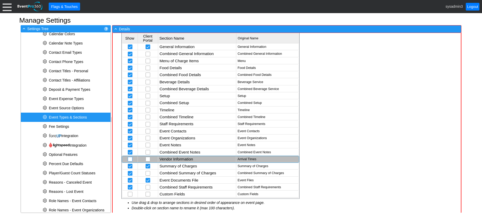
click at [132, 160] on input "checkbox" at bounding box center [130, 159] width 5 height 5
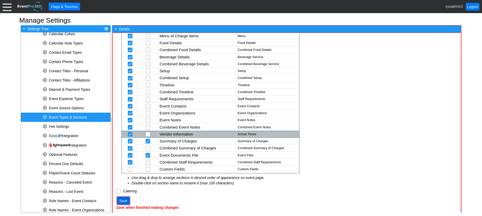
click at [119, 201] on span "Save" at bounding box center [123, 201] width 10 height 5
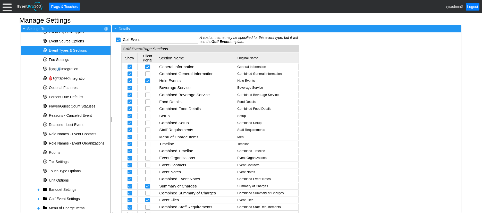
scroll to position [0, 0]
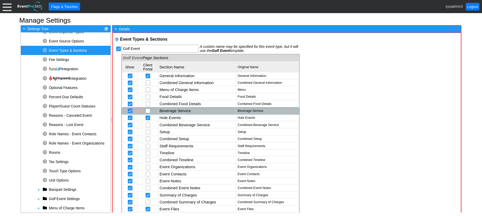
click at [198, 111] on td "Beverage Service" at bounding box center [197, 111] width 78 height 6
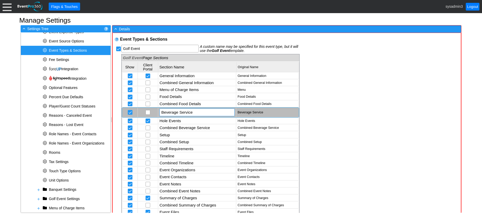
click at [197, 114] on input "Beverage Service" at bounding box center [197, 112] width 72 height 7
type input "Beverage Details"
click at [322, 113] on div "Event Types & Sections Golf Event Χ Golf Event A custom name may be specified f…" at bounding box center [287, 123] width 349 height 180
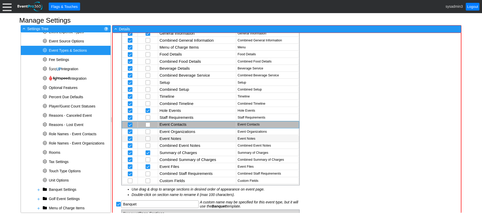
scroll to position [51, 0]
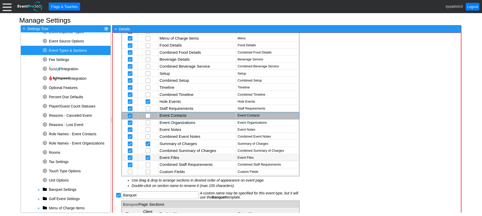
click at [176, 159] on td "Event Files" at bounding box center [197, 158] width 78 height 6
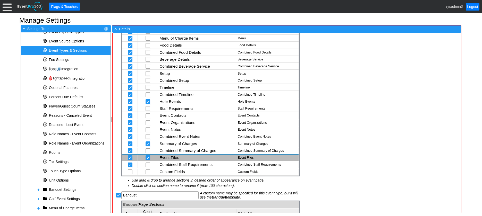
click at [176, 159] on td "Event Files" at bounding box center [197, 158] width 78 height 6
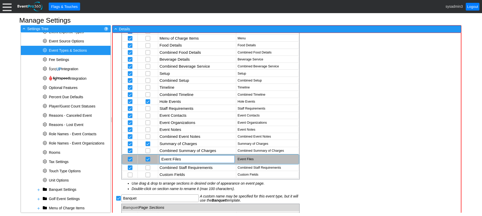
click at [183, 160] on input "Event Files" at bounding box center [197, 159] width 72 height 7
click at [173, 158] on input "Event File" at bounding box center [197, 159] width 72 height 7
type input "Event Documents File"
click at [358, 144] on div "Event Types & Sections Golf Event Χ Golf Event A custom name may be specified f…" at bounding box center [287, 123] width 349 height 180
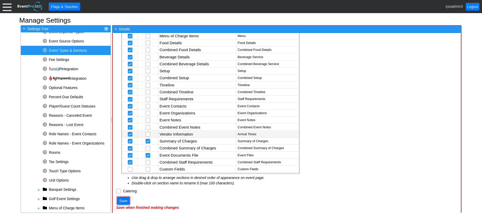
scroll to position [253, 0]
click at [123, 201] on span "Save" at bounding box center [123, 201] width 10 height 5
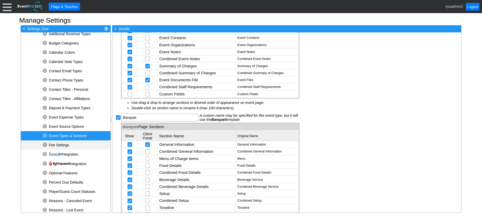
scroll to position [41, 0]
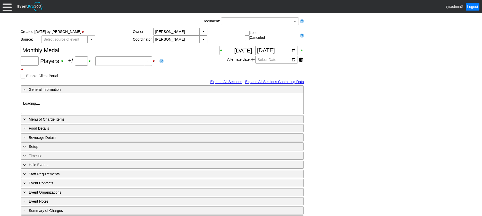
type input "40"
type input "0"
type input "Estimated"
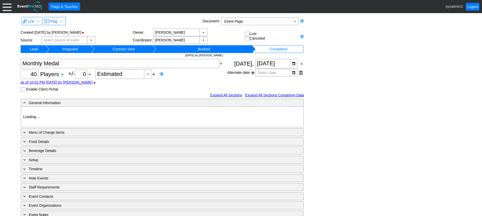
type input "[PERSON_NAME] [GEOGRAPHIC_DATA]"
type input "Member Golf Event"
type input "Individual"
type input "Shotgun"
type input "Gold"
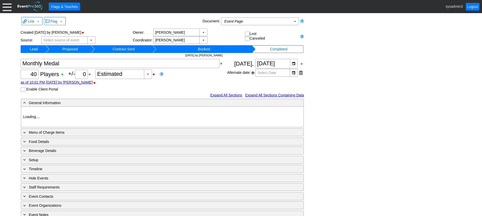
type input "Red"
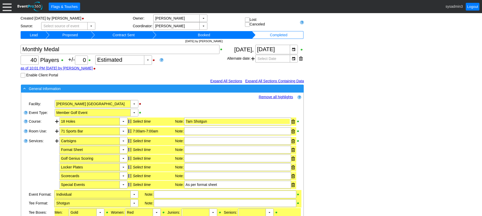
scroll to position [26, 0]
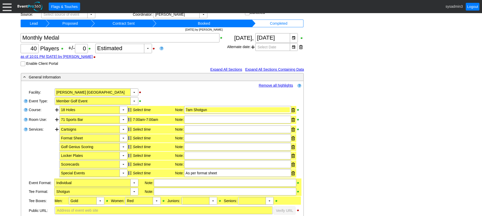
click at [281, 85] on link "Remove all highlights" at bounding box center [276, 85] width 34 height 4
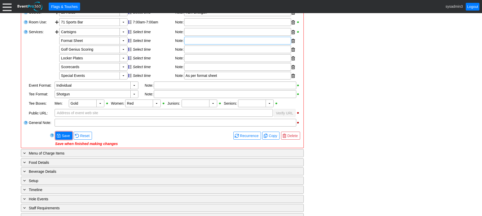
scroll to position [129, 0]
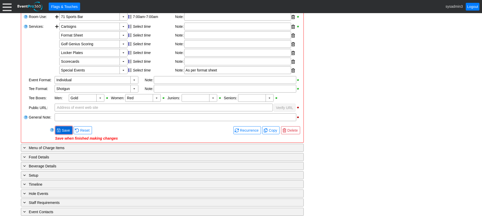
click at [68, 131] on span "Save" at bounding box center [66, 130] width 10 height 5
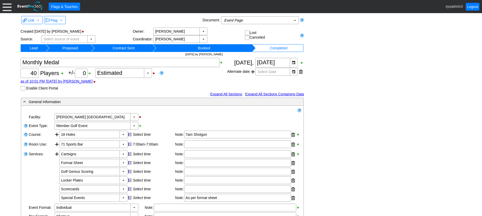
scroll to position [0, 0]
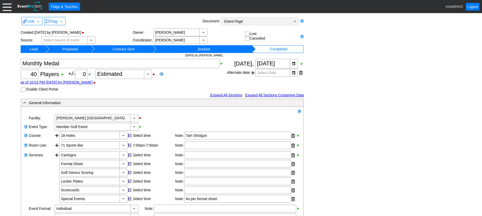
click at [259, 19] on td "Event Page Χ" at bounding box center [256, 21] width 70 height 7
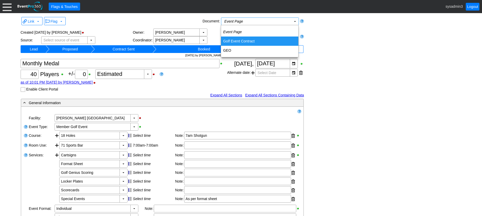
click at [240, 41] on td "Golf Event Contract" at bounding box center [259, 41] width 77 height 9
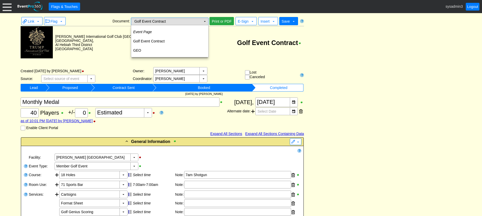
click at [205, 20] on td "▼" at bounding box center [204, 21] width 7 height 7
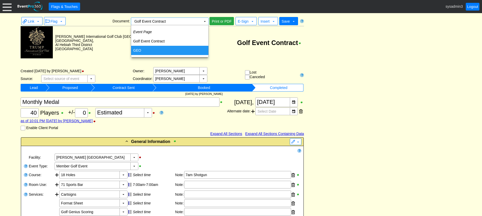
click at [146, 49] on td "GEO" at bounding box center [169, 50] width 77 height 9
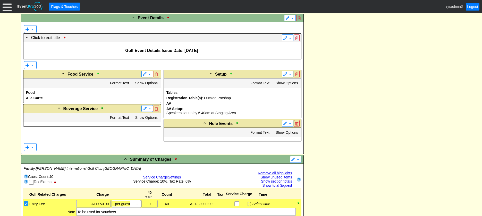
scroll to position [360, 0]
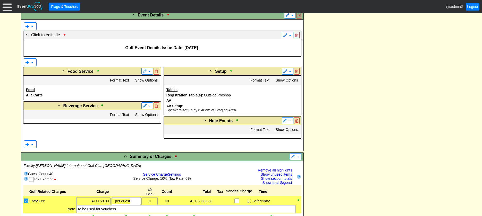
click at [355, 95] on div "- General Information ▼ Loading.... Remove all highlights Facility: ▼ Χ [PERSON…" at bounding box center [240, 131] width 443 height 708
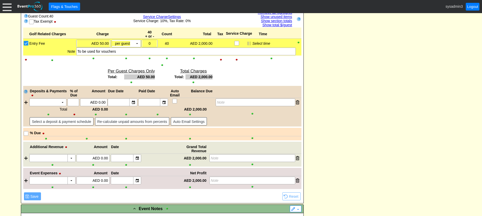
scroll to position [438, 0]
